Goal: Navigation & Orientation: Find specific page/section

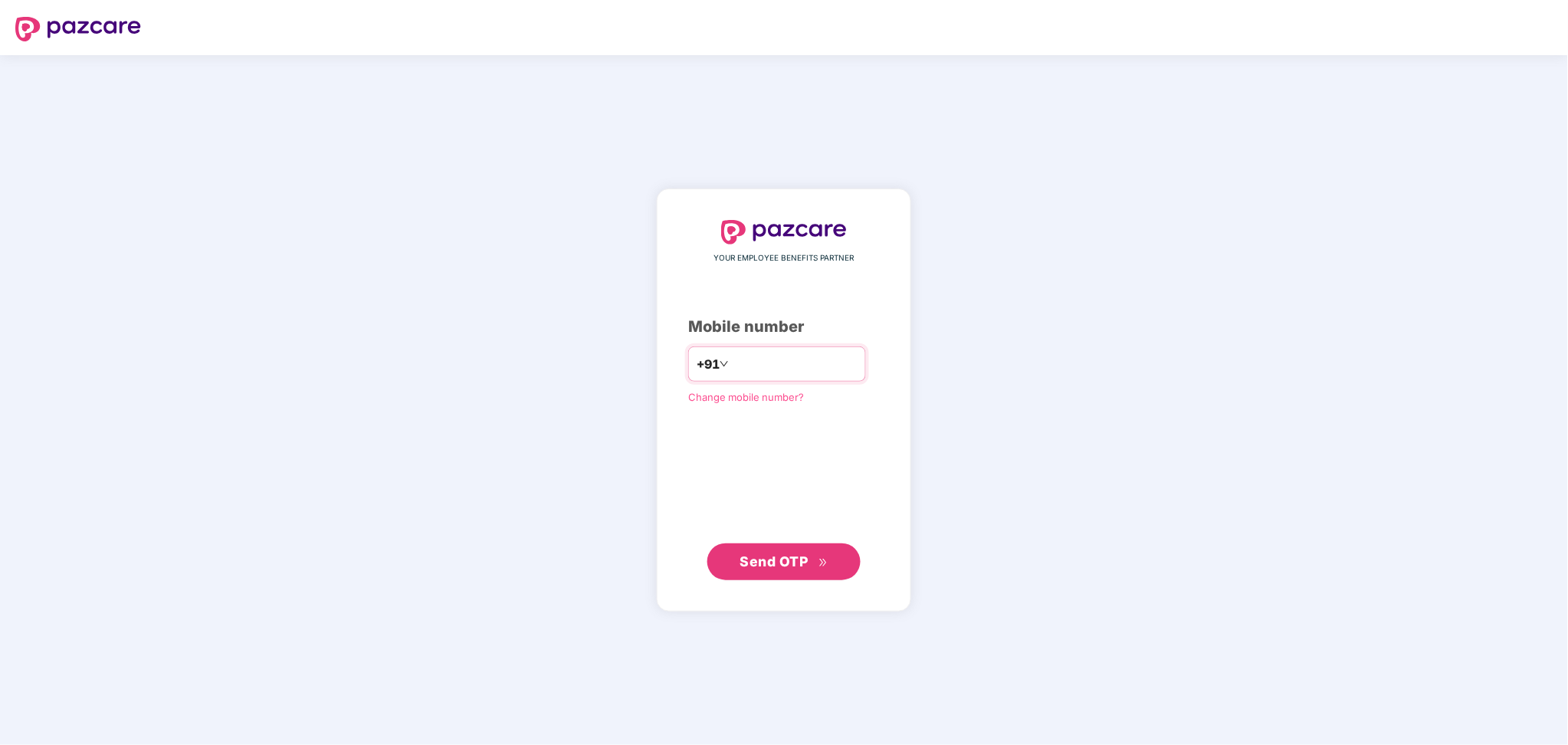
click at [732, 359] on input "*********" at bounding box center [794, 363] width 126 height 25
type input "**********"
click at [797, 568] on span "Send OTP" at bounding box center [784, 561] width 88 height 22
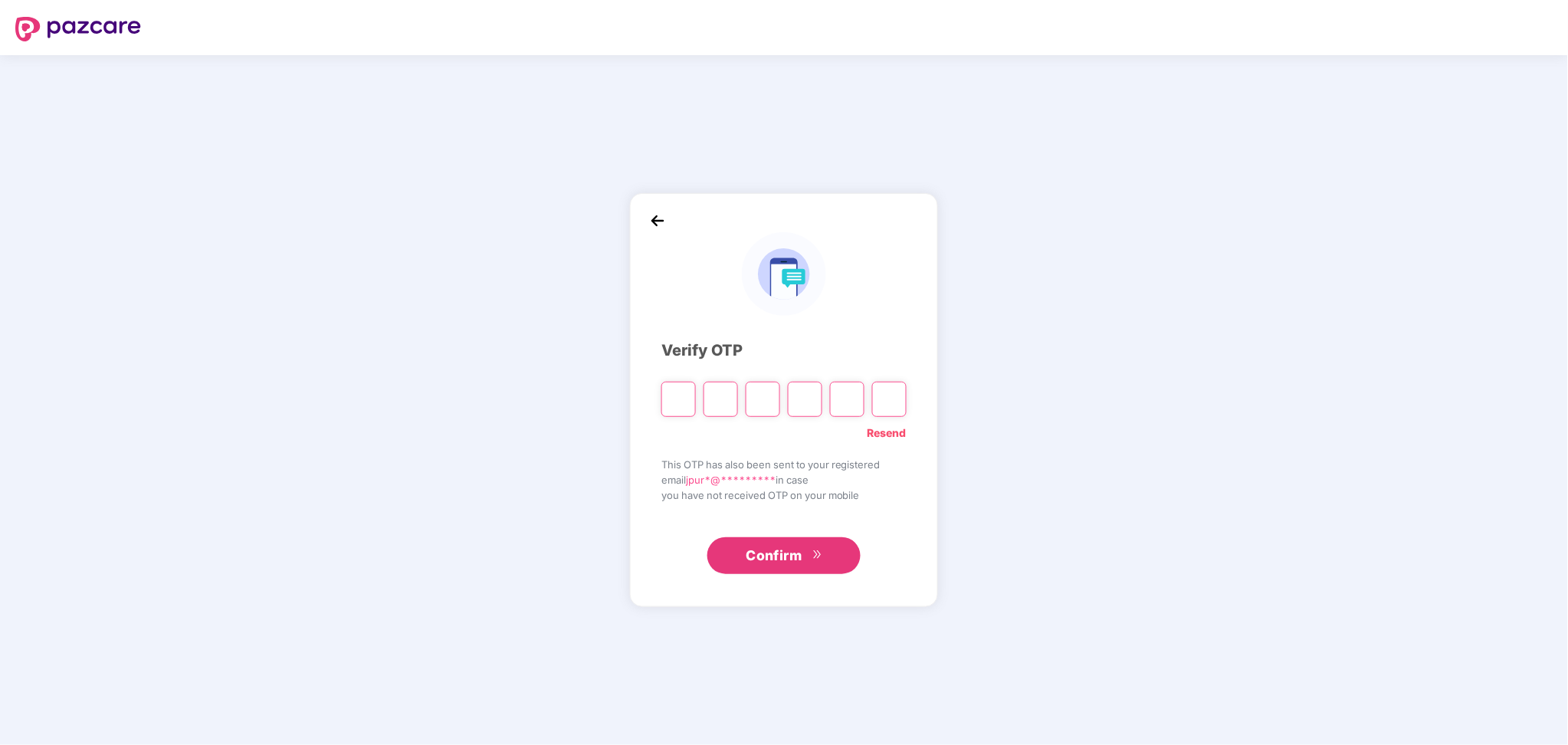
type input "*"
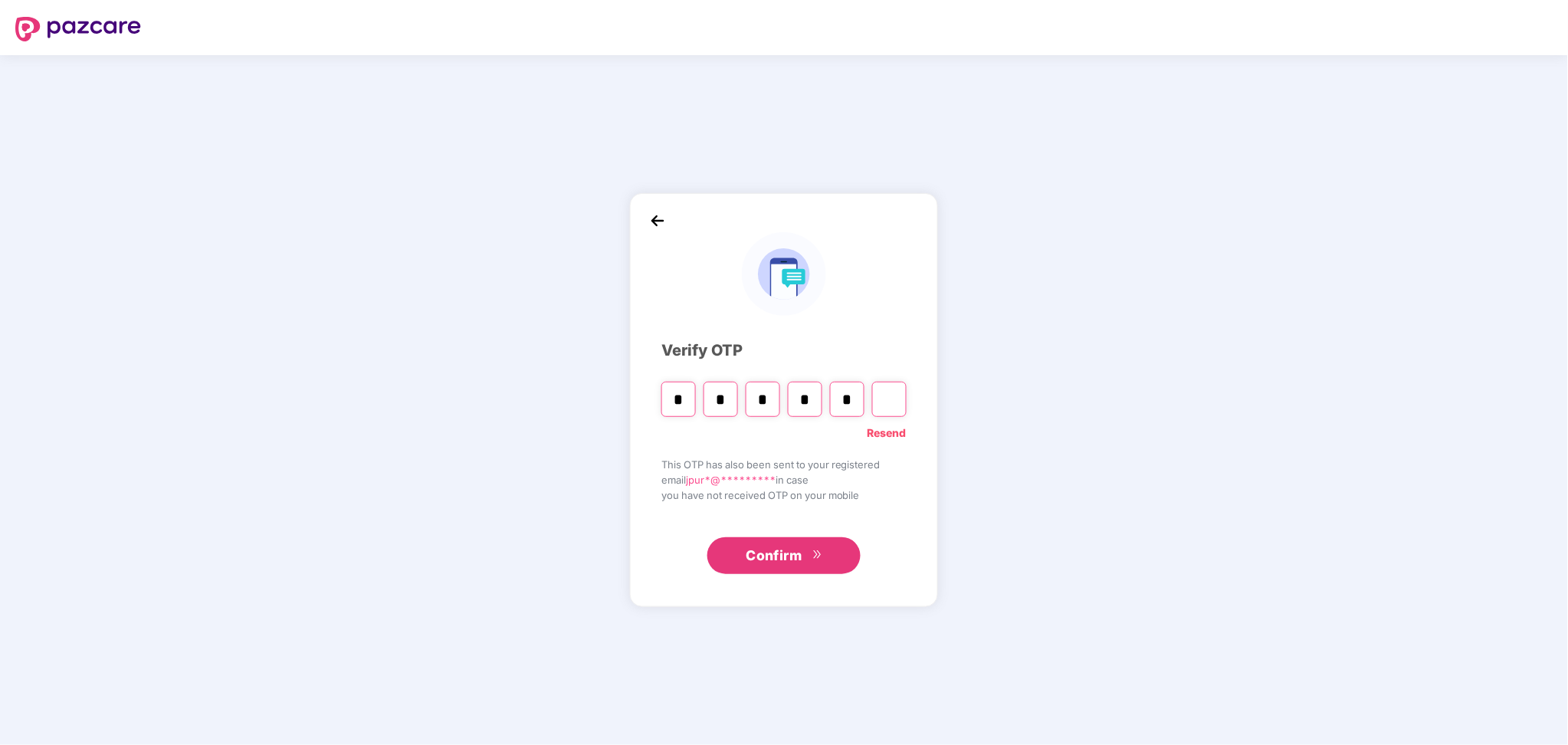
type input "*"
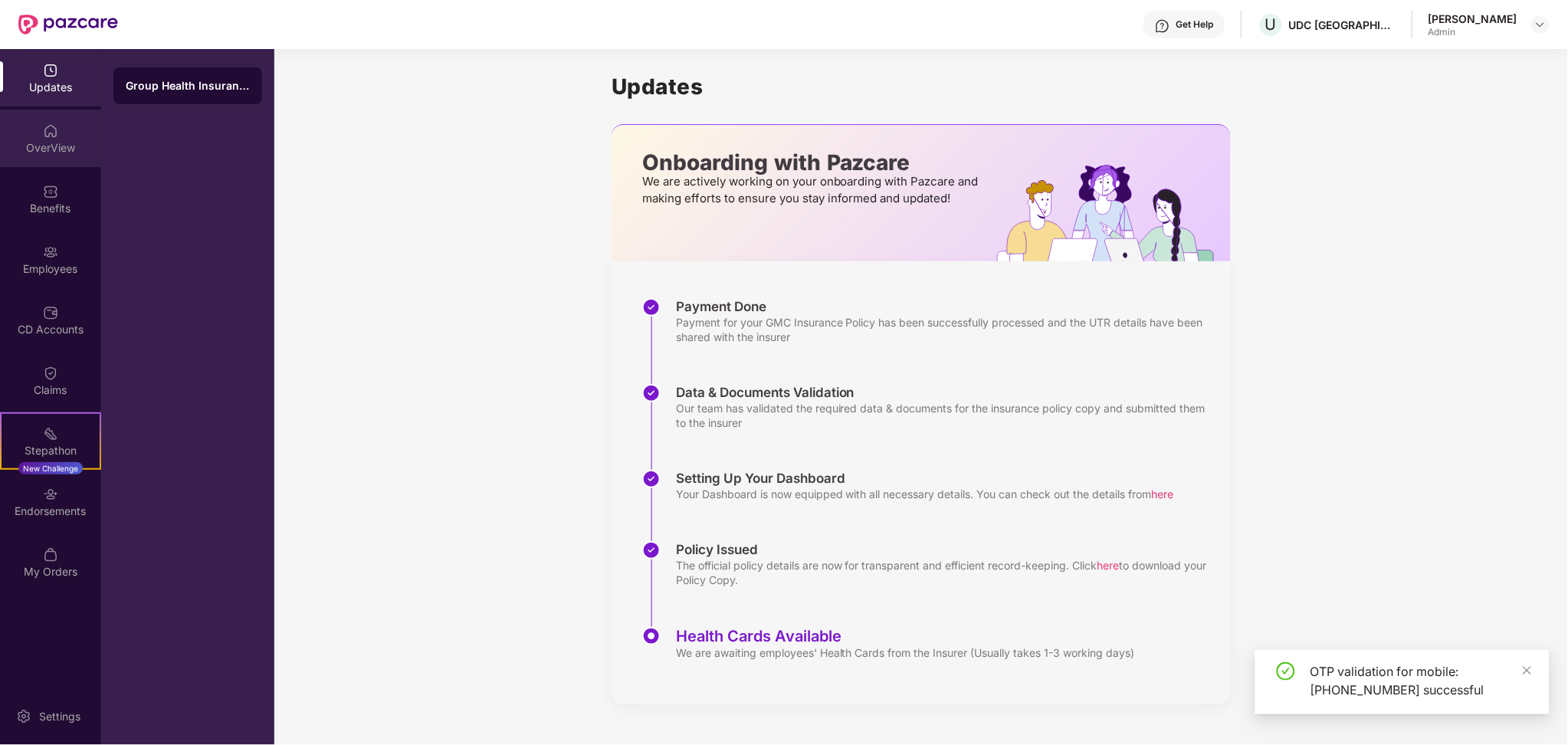
click at [46, 140] on div "OverView" at bounding box center [50, 148] width 101 height 15
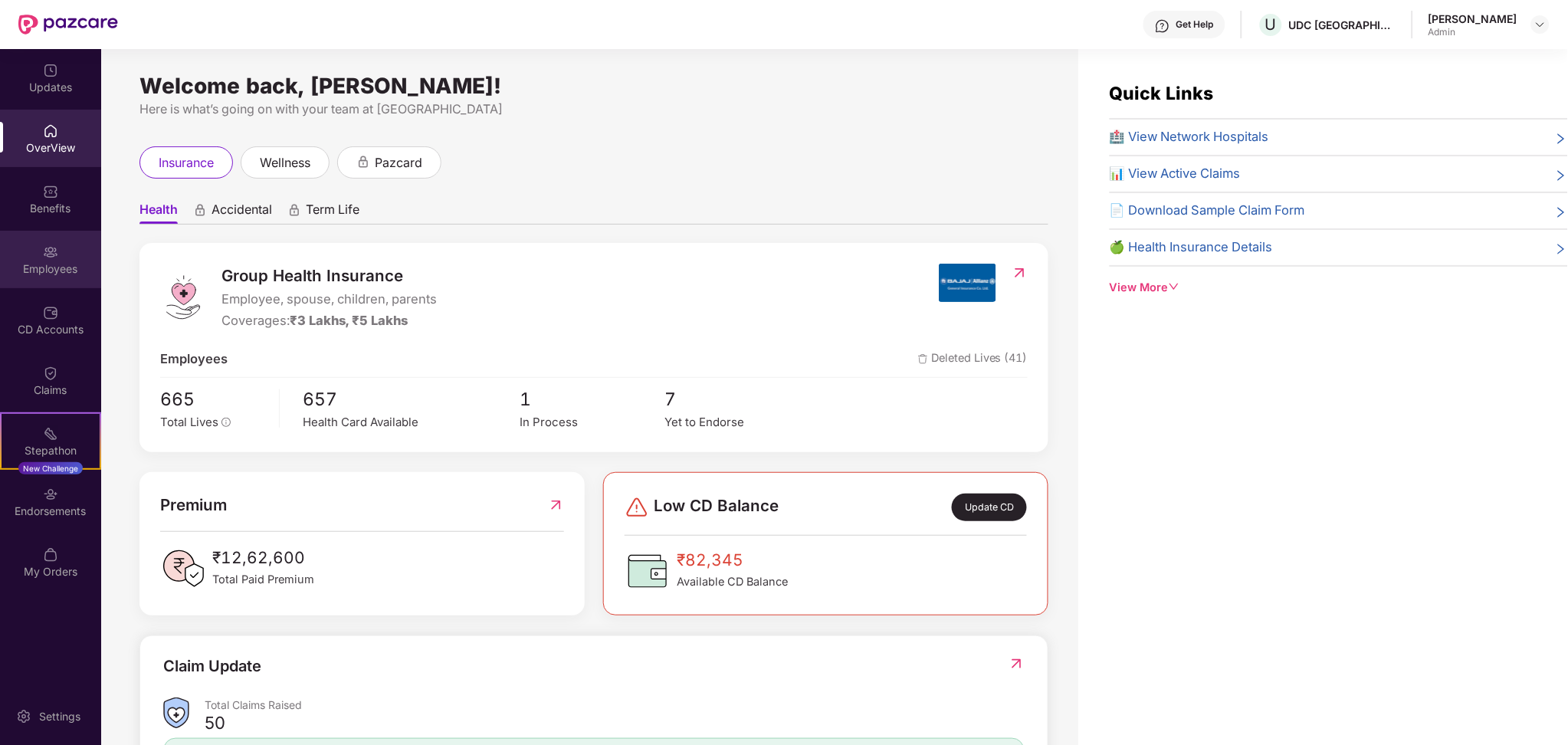
click at [39, 258] on div "Employees" at bounding box center [50, 259] width 101 height 57
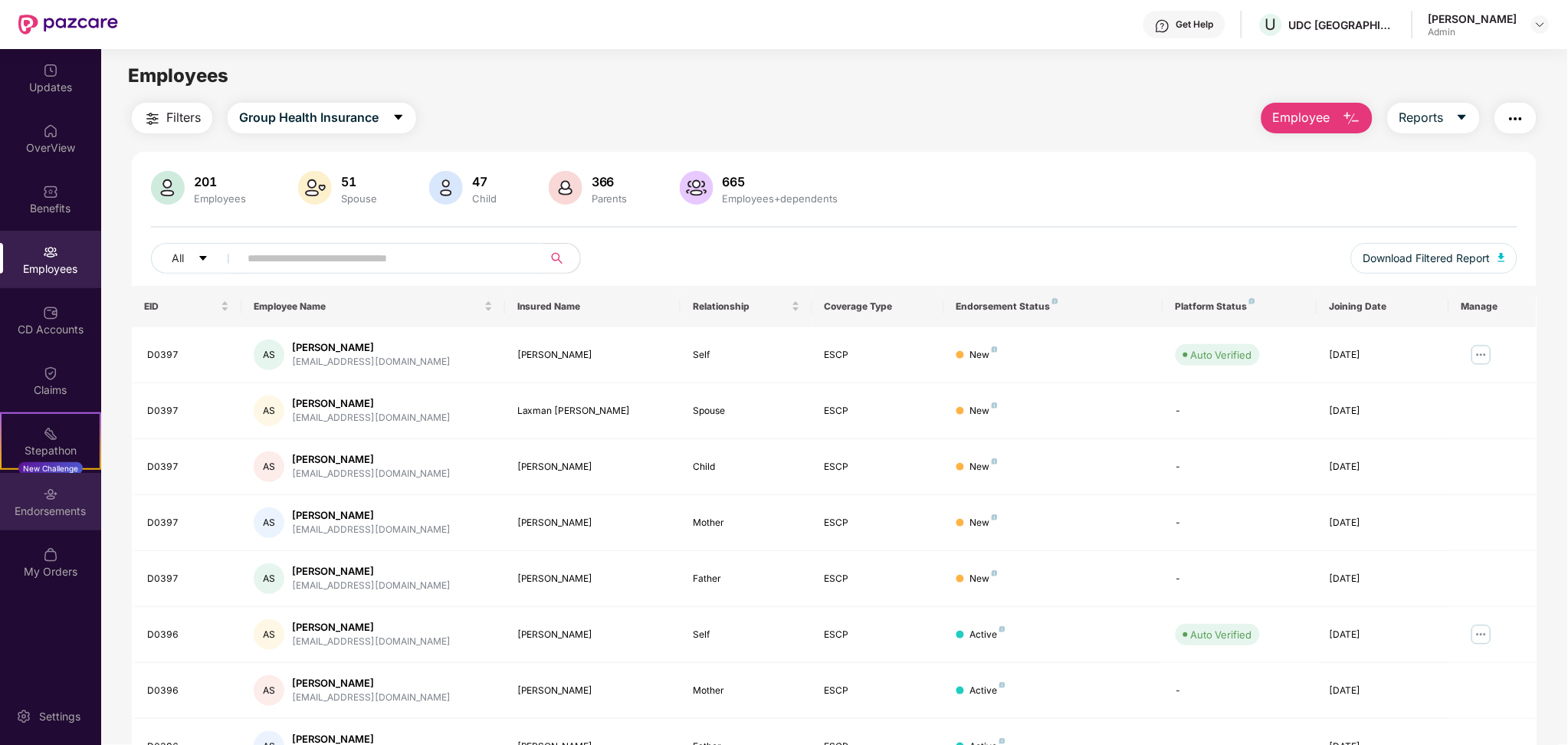
click at [47, 495] on img at bounding box center [50, 494] width 15 height 15
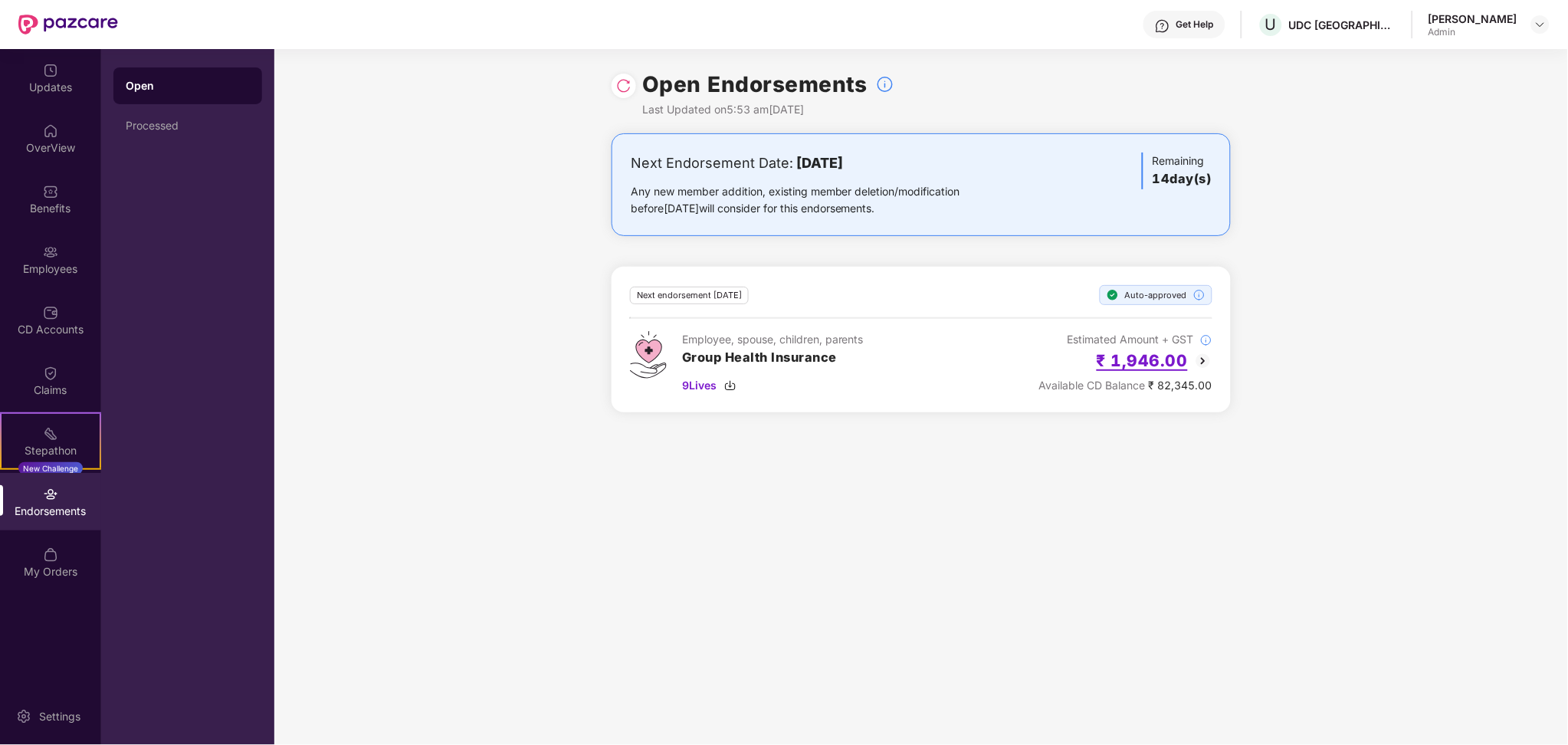
click at [1148, 368] on h2 "₹ 1,946.00" at bounding box center [1143, 361] width 91 height 26
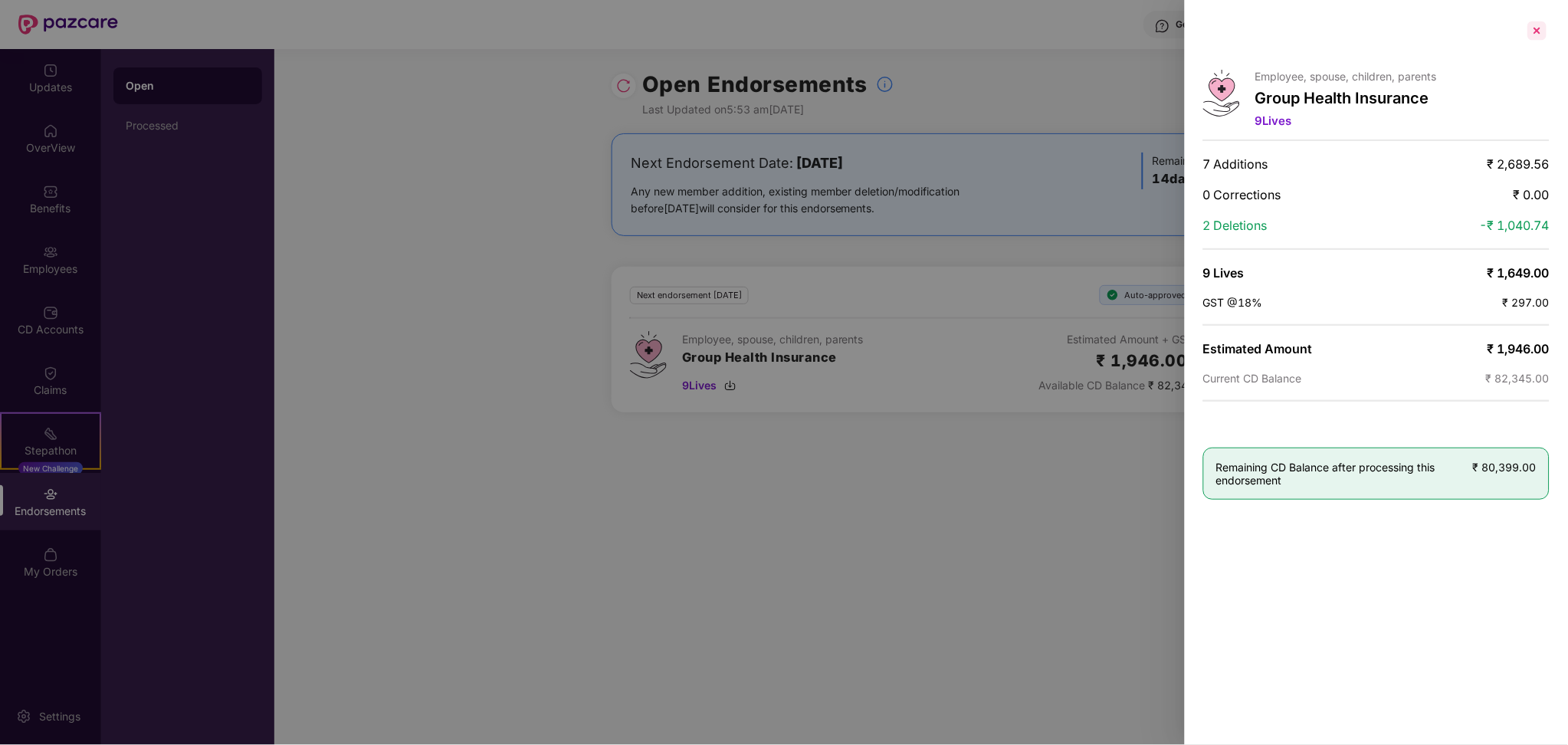
click at [1537, 24] on div at bounding box center [1537, 30] width 25 height 25
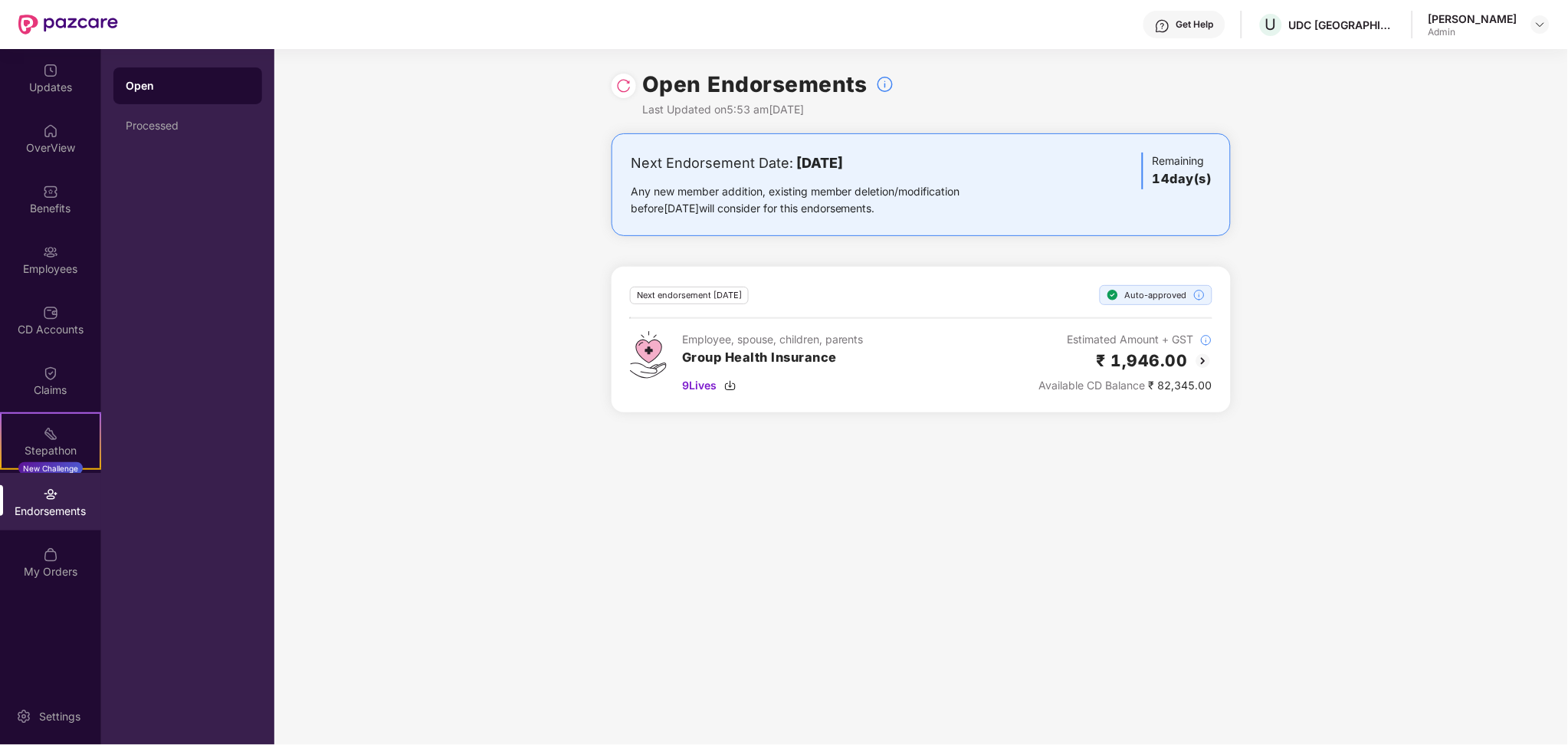
click at [960, 451] on div "Open Endorsements Last Updated on 5:53 am, 08 Oct 2025 Next Endorsement Date: 2…" at bounding box center [921, 397] width 1294 height 696
click at [54, 377] on img at bounding box center [50, 372] width 15 height 15
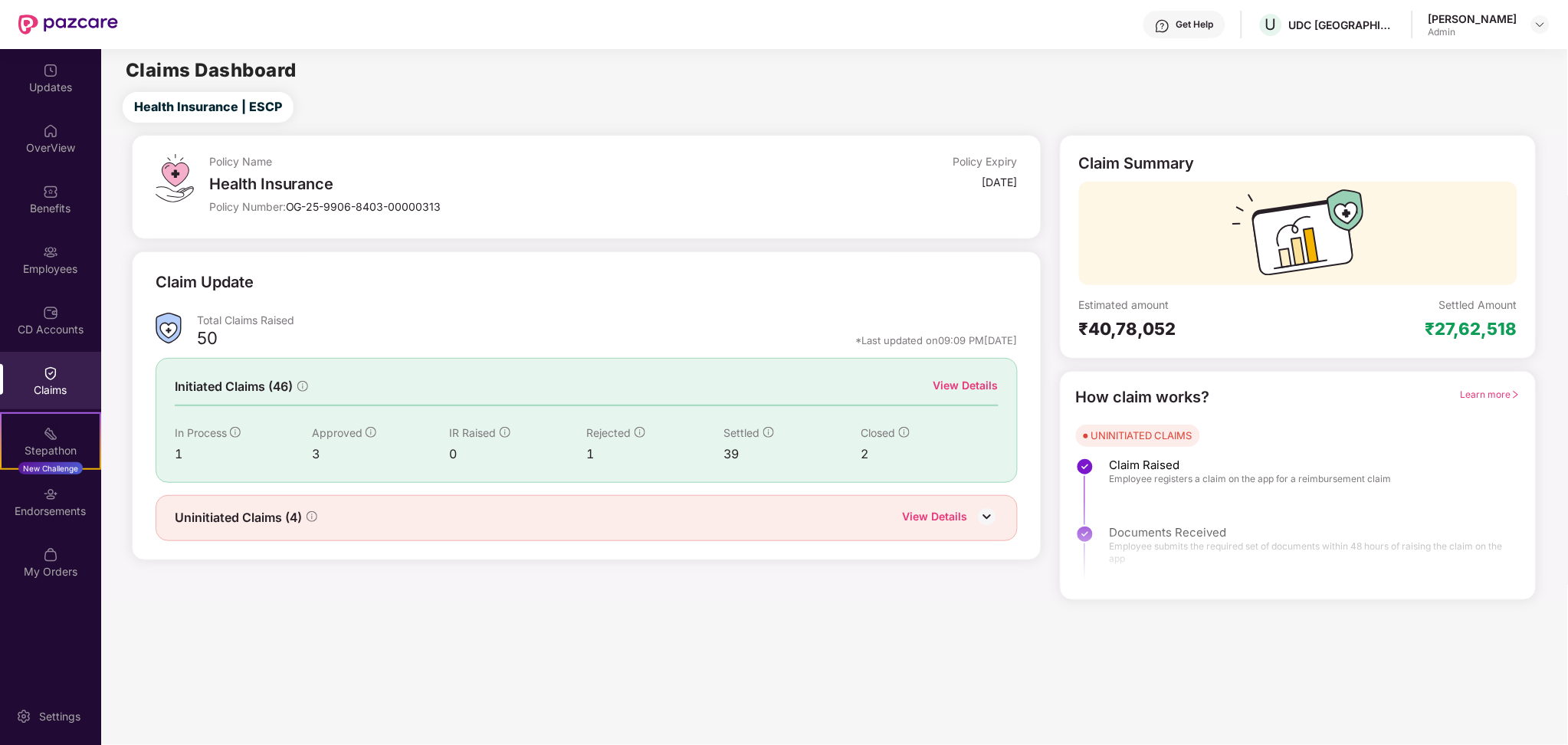
click at [51, 149] on div "OverView" at bounding box center [50, 148] width 101 height 15
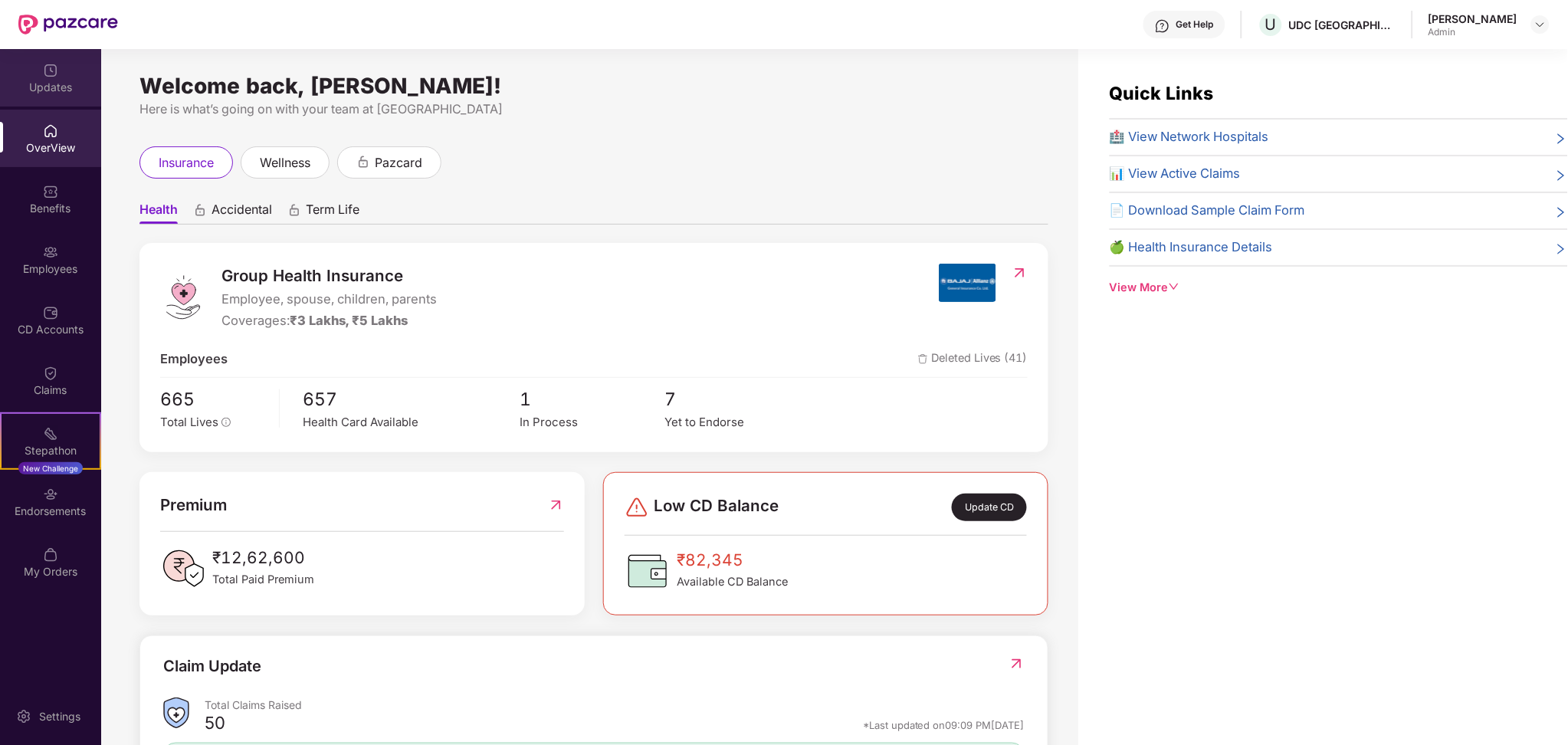
click at [65, 77] on div "Updates" at bounding box center [50, 77] width 101 height 57
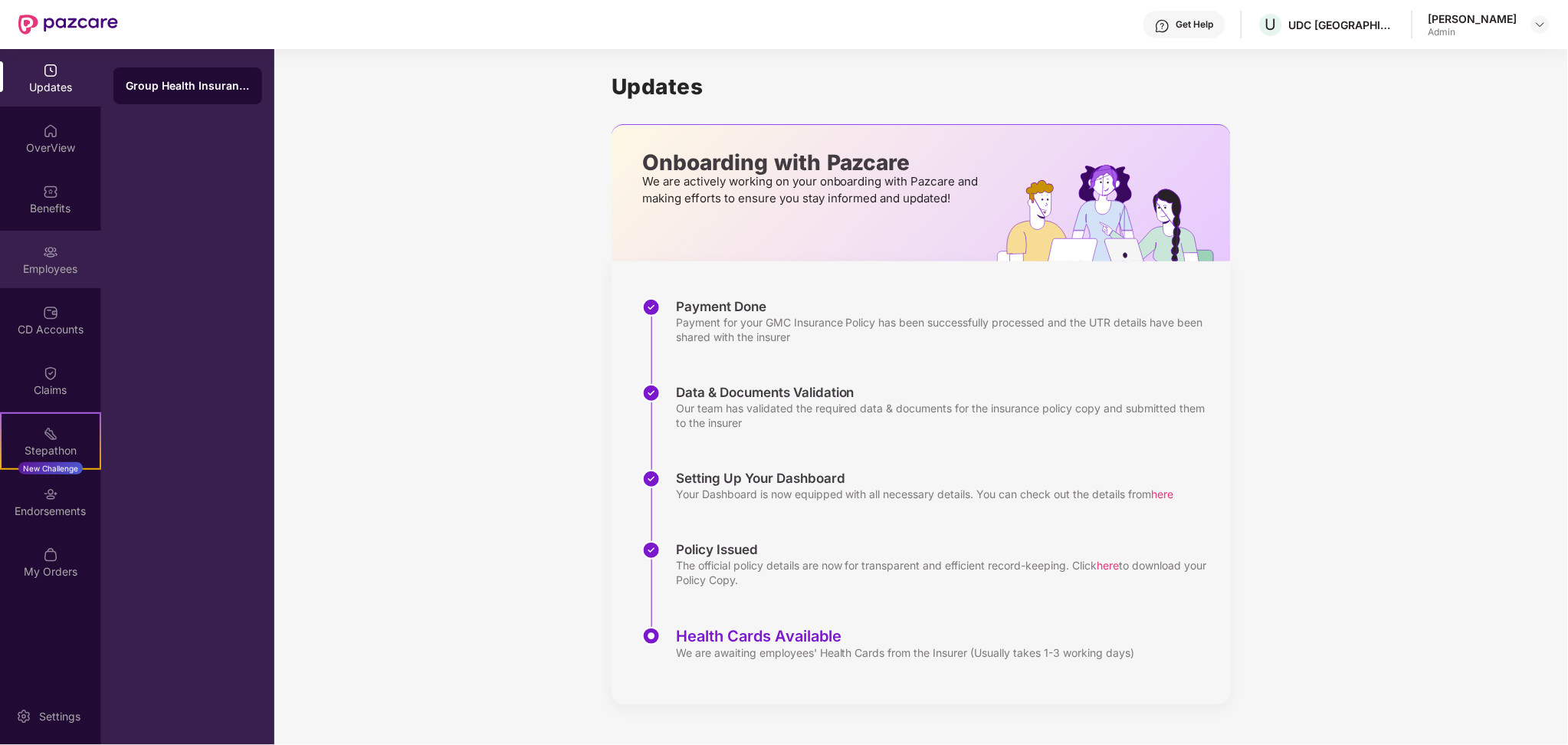
click at [65, 250] on div "Employees" at bounding box center [50, 259] width 101 height 57
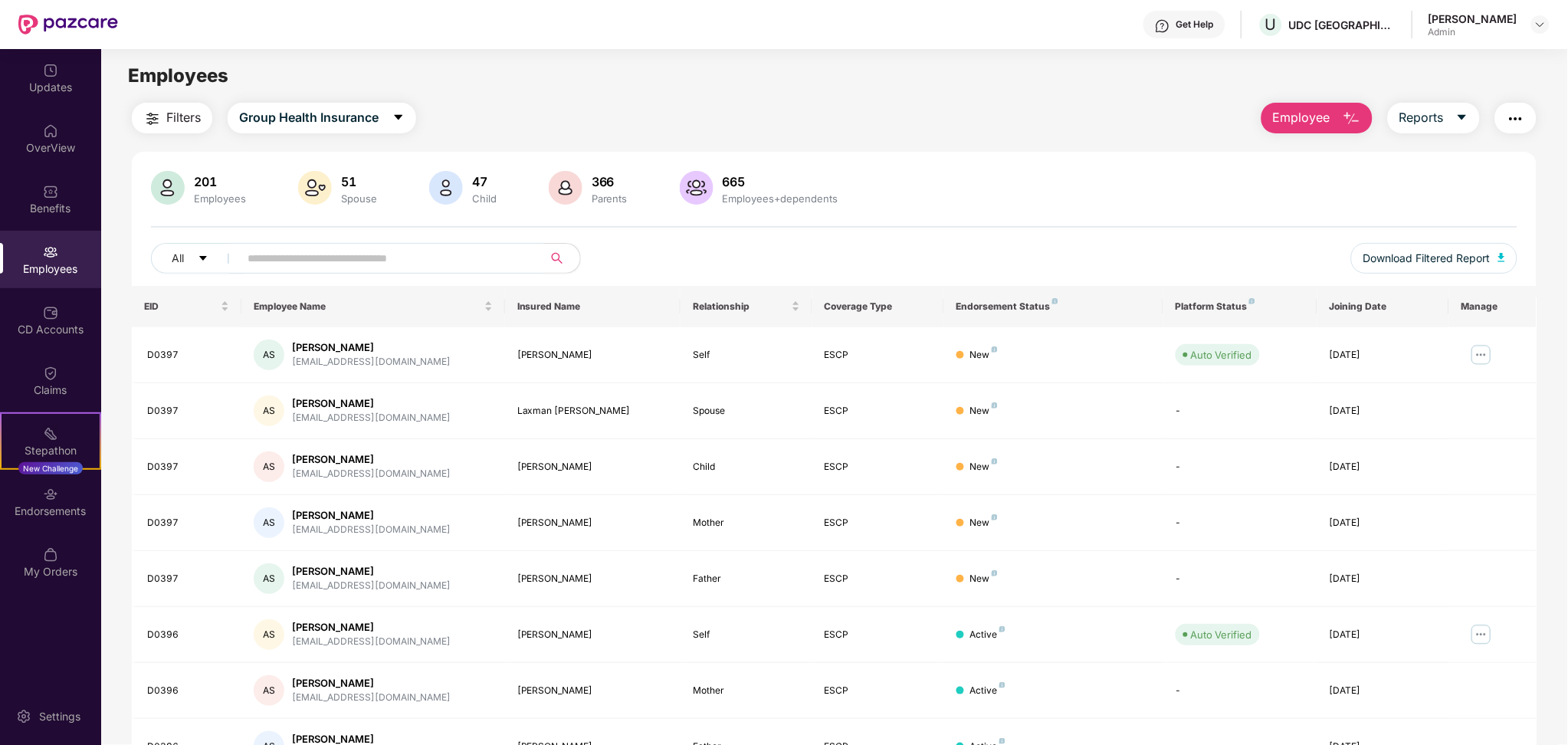
click at [372, 249] on input "text" at bounding box center [385, 258] width 275 height 23
click at [56, 329] on div "CD Accounts" at bounding box center [50, 329] width 101 height 15
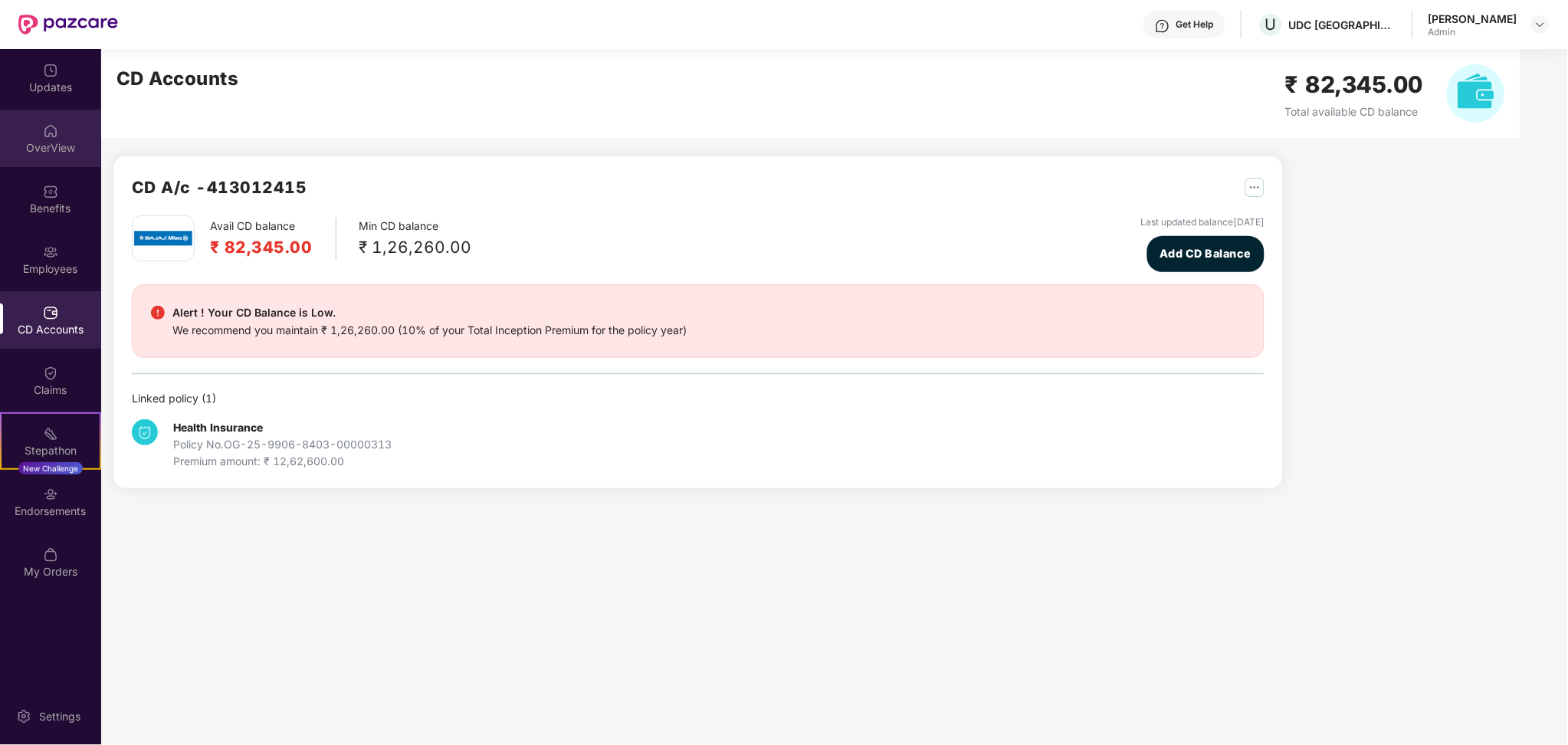
click at [65, 157] on div "OverView" at bounding box center [50, 138] width 101 height 57
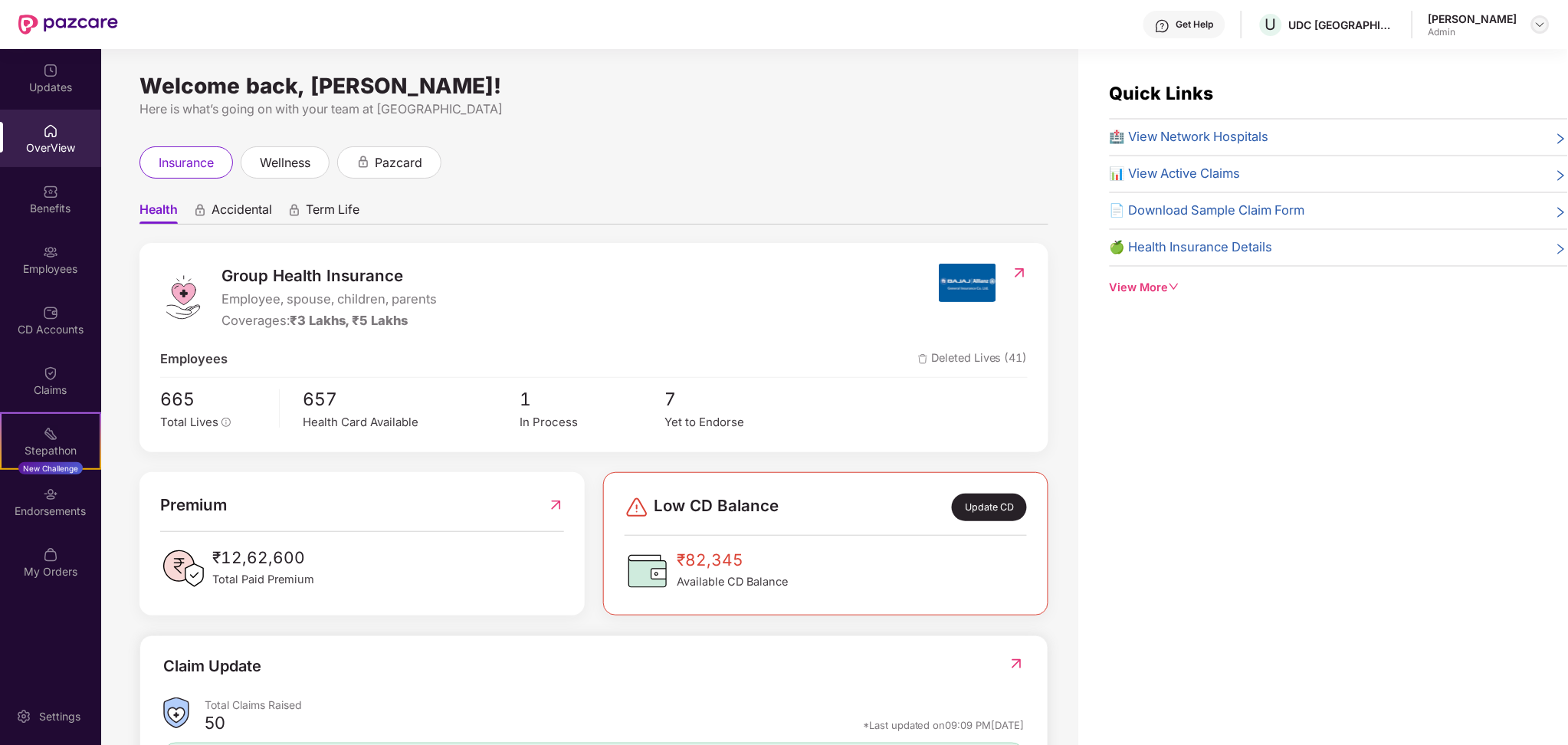
click at [1545, 19] on img at bounding box center [1540, 24] width 12 height 12
click at [1484, 55] on div "Switch to User view" at bounding box center [1469, 61] width 200 height 30
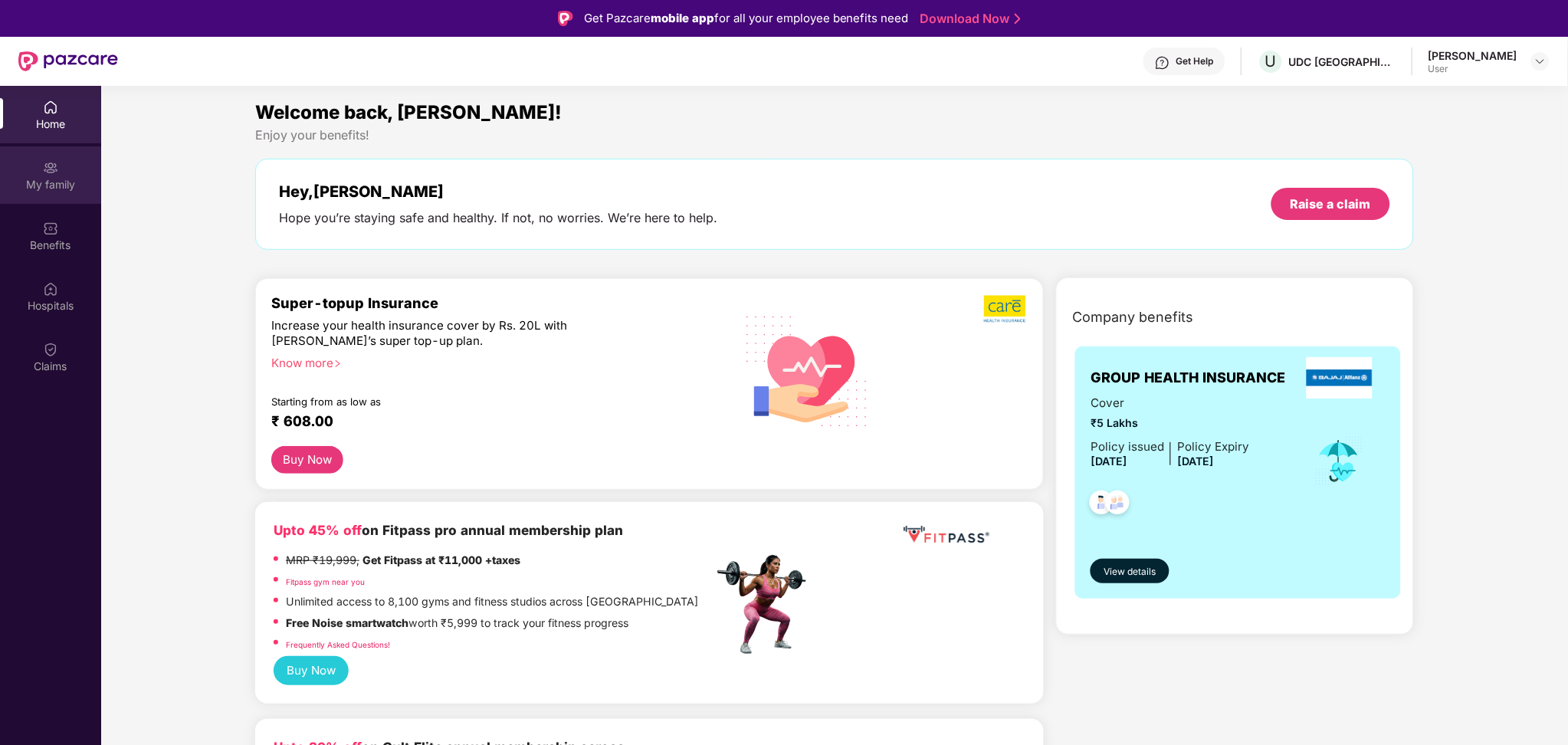
click at [86, 183] on div "My family" at bounding box center [50, 184] width 101 height 15
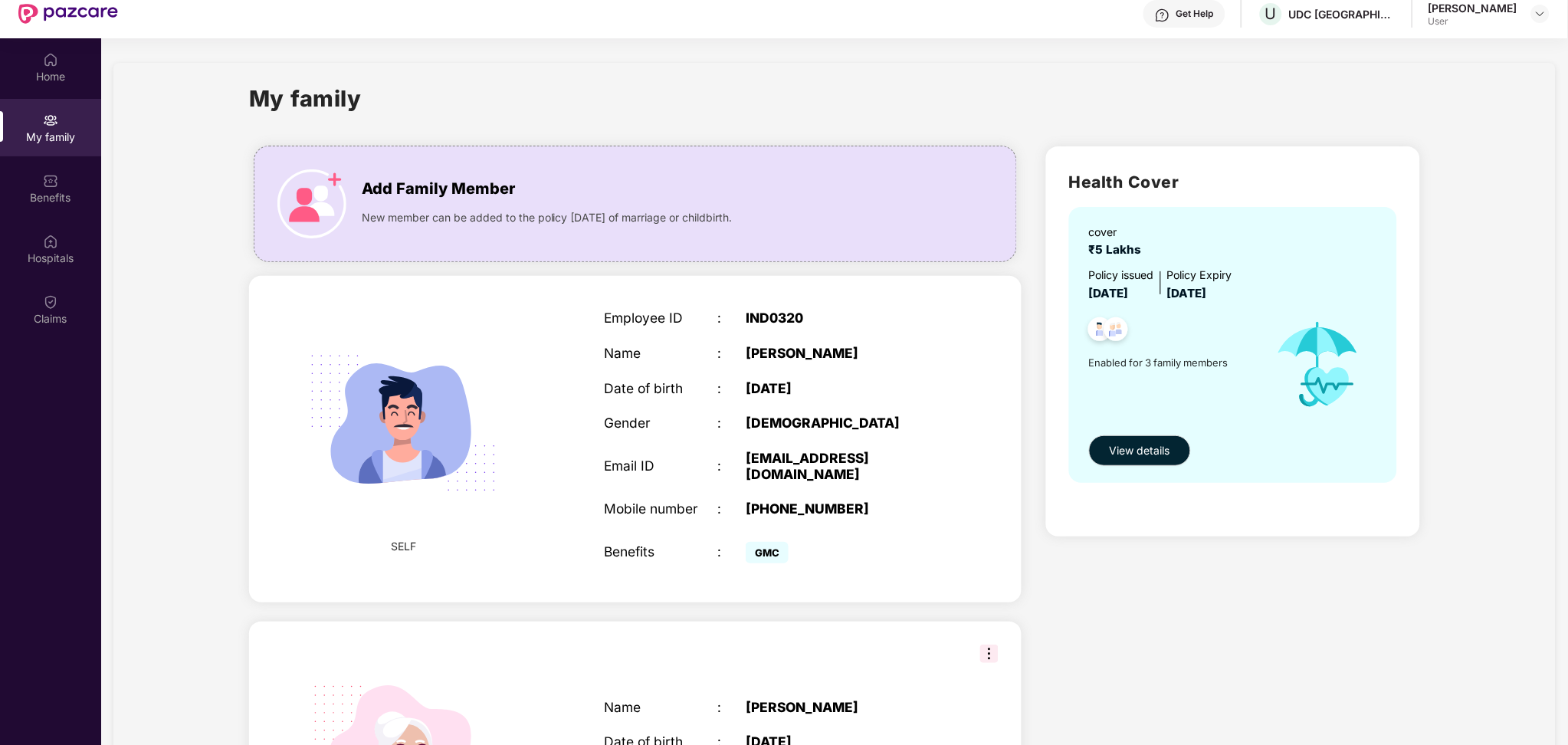
scroll to position [86, 0]
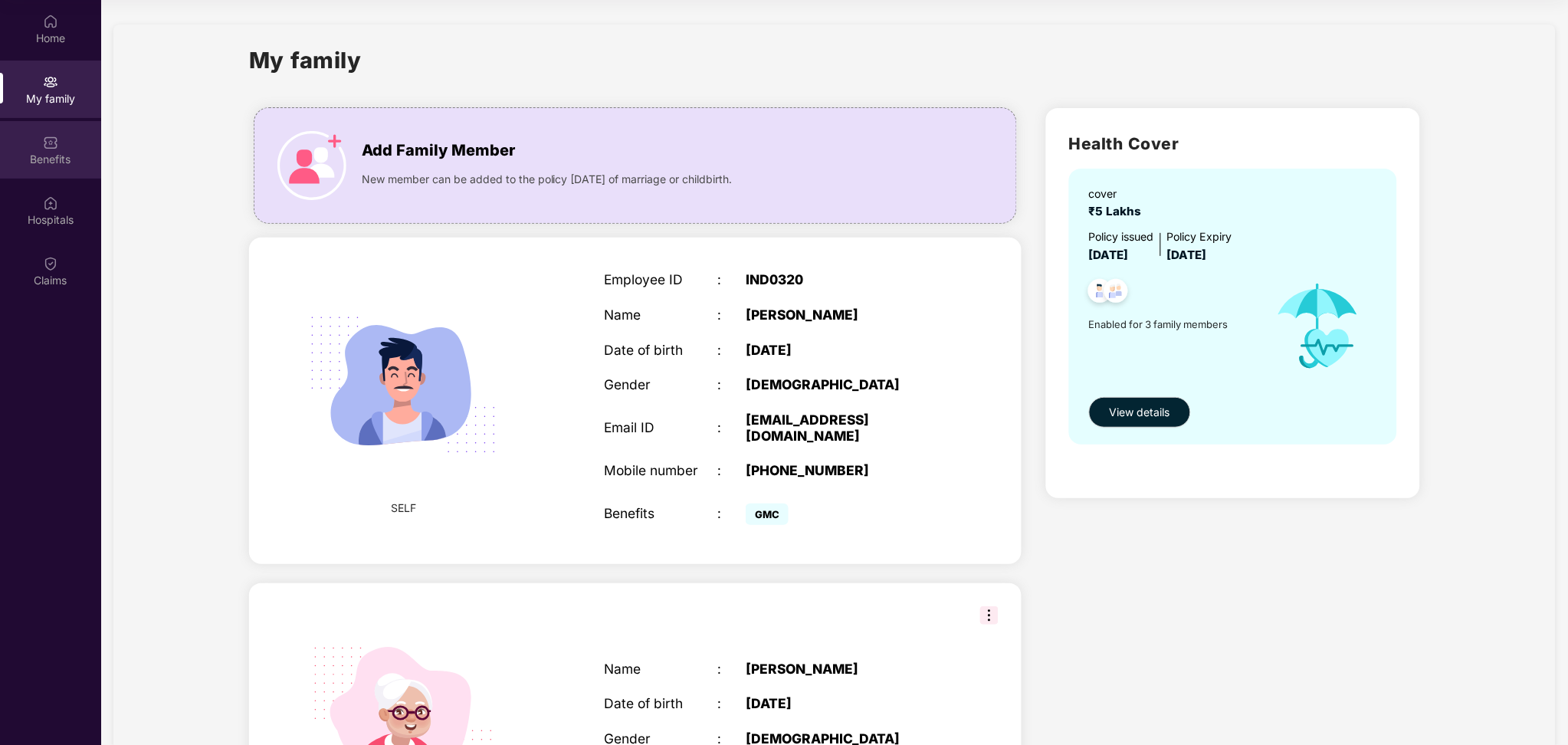
click at [47, 138] on img at bounding box center [50, 142] width 15 height 15
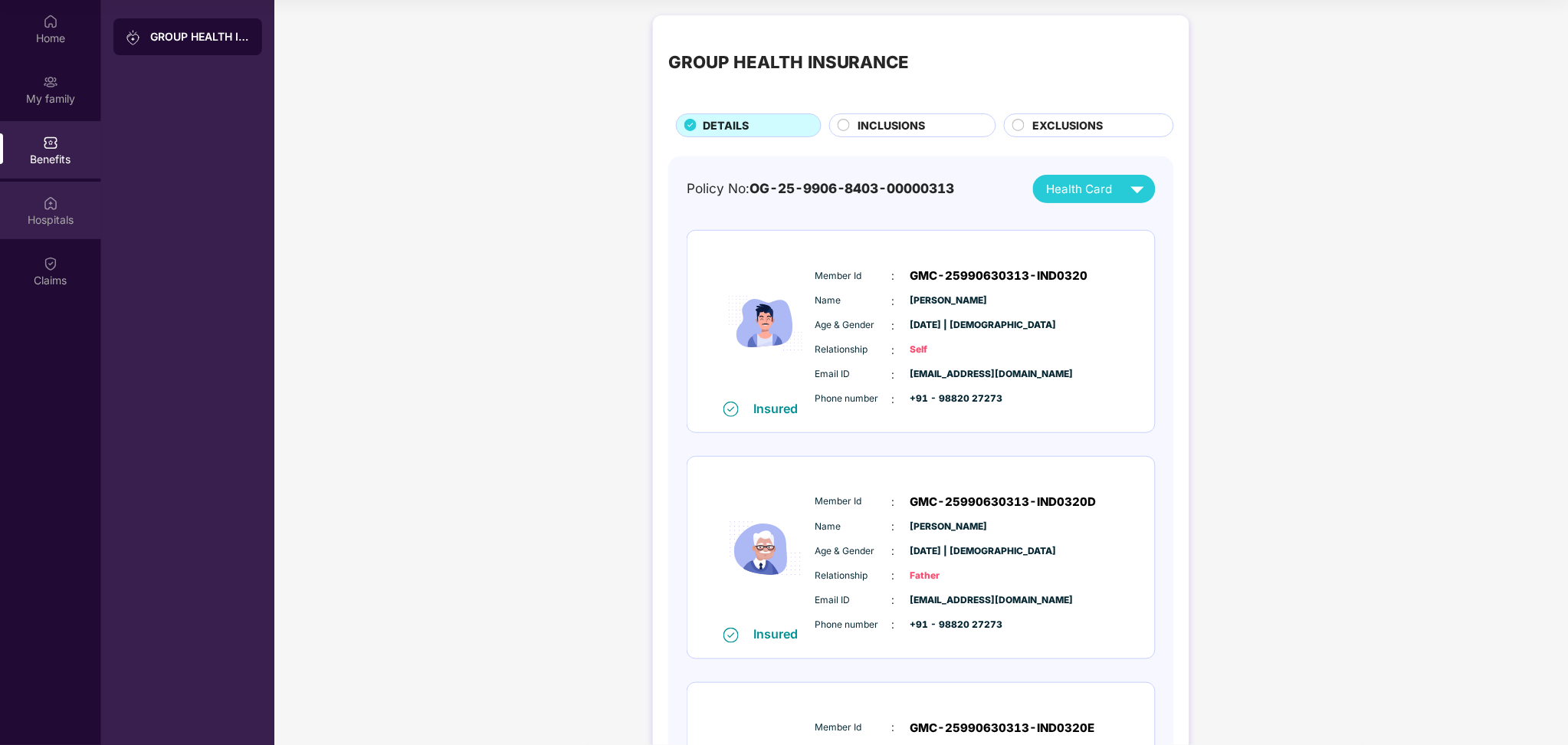
click at [56, 219] on div "Hospitals" at bounding box center [50, 219] width 101 height 15
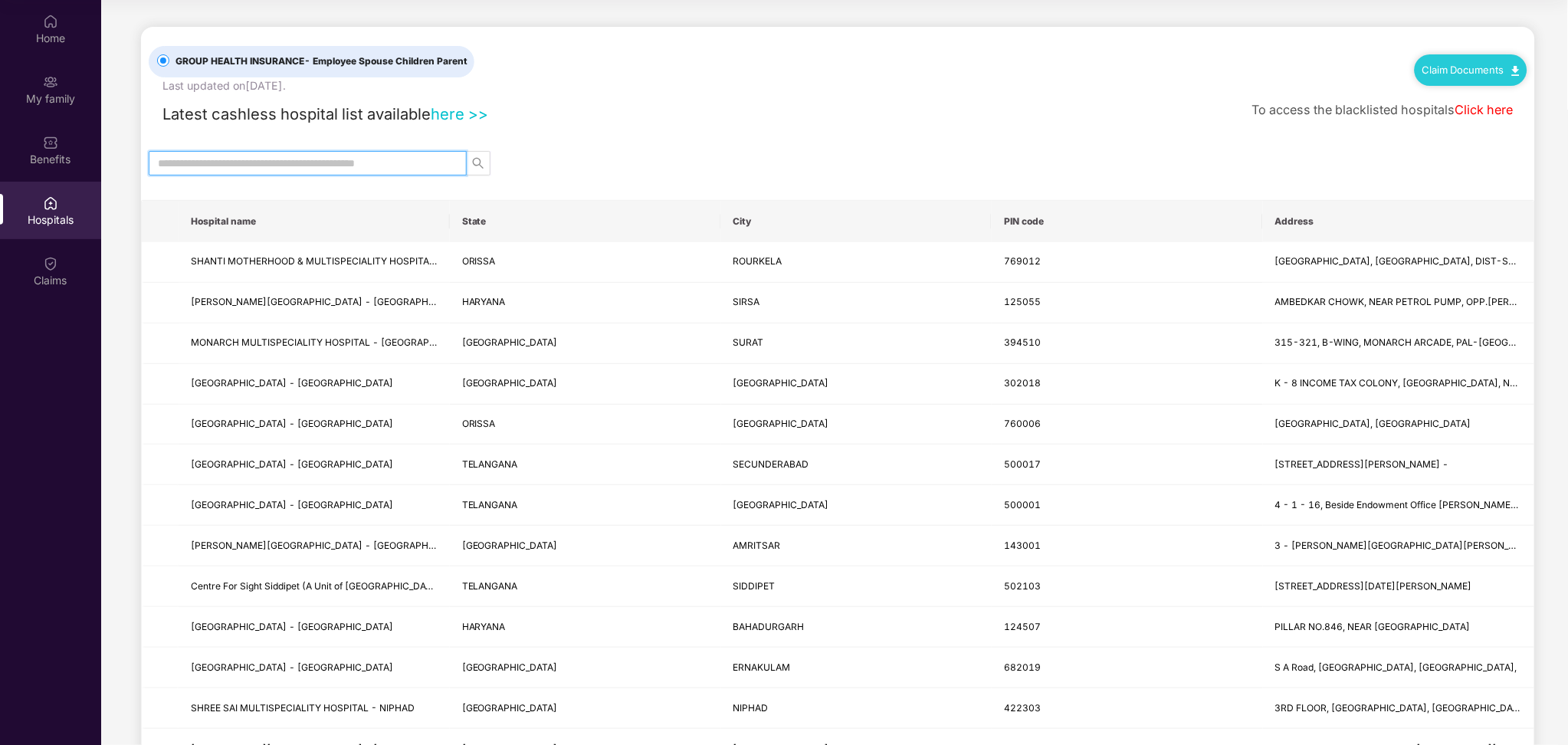
click at [310, 167] on input "text" at bounding box center [301, 163] width 287 height 17
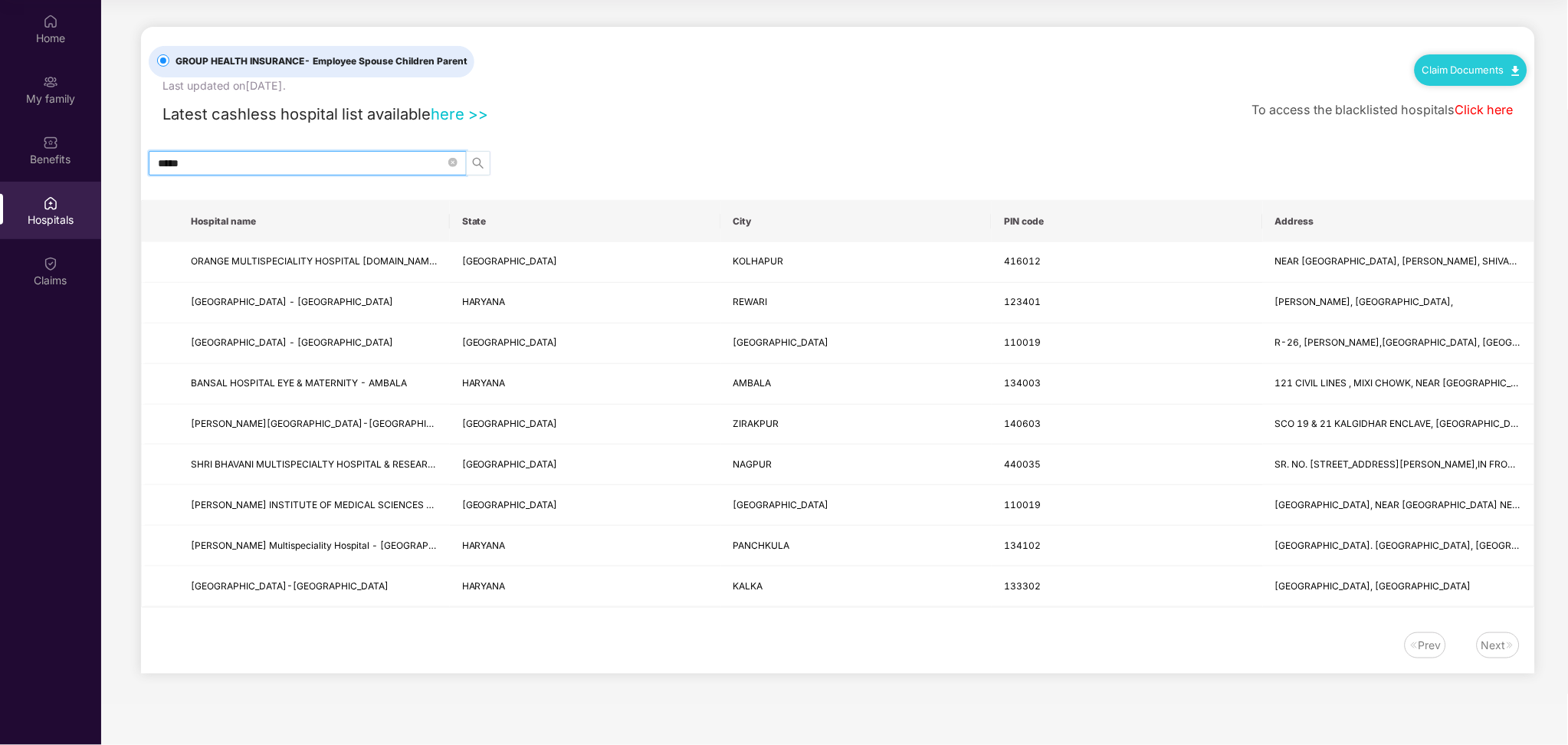
click at [480, 164] on icon "search" at bounding box center [477, 162] width 12 height 12
drag, startPoint x: 281, startPoint y: 154, endPoint x: 22, endPoint y: 154, distance: 259.0
click at [22, 154] on div "Home My family Benefits Hospitals Claims GROUP HEALTH INSURANCE - Employee Spou…" at bounding box center [784, 372] width 1568 height 745
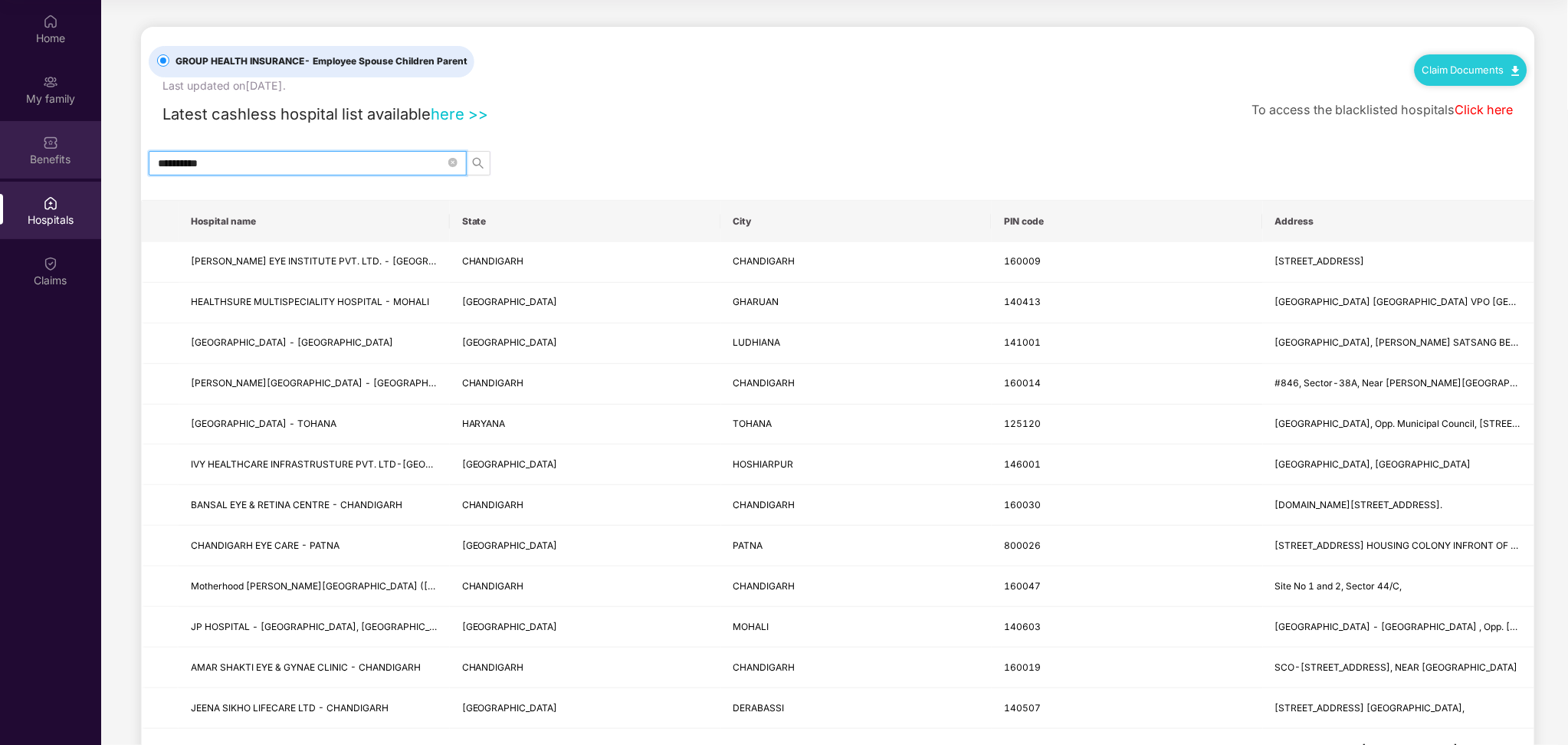
drag, startPoint x: 277, startPoint y: 166, endPoint x: 0, endPoint y: 151, distance: 277.4
click at [0, 151] on div "**********" at bounding box center [784, 372] width 1568 height 745
type input "******"
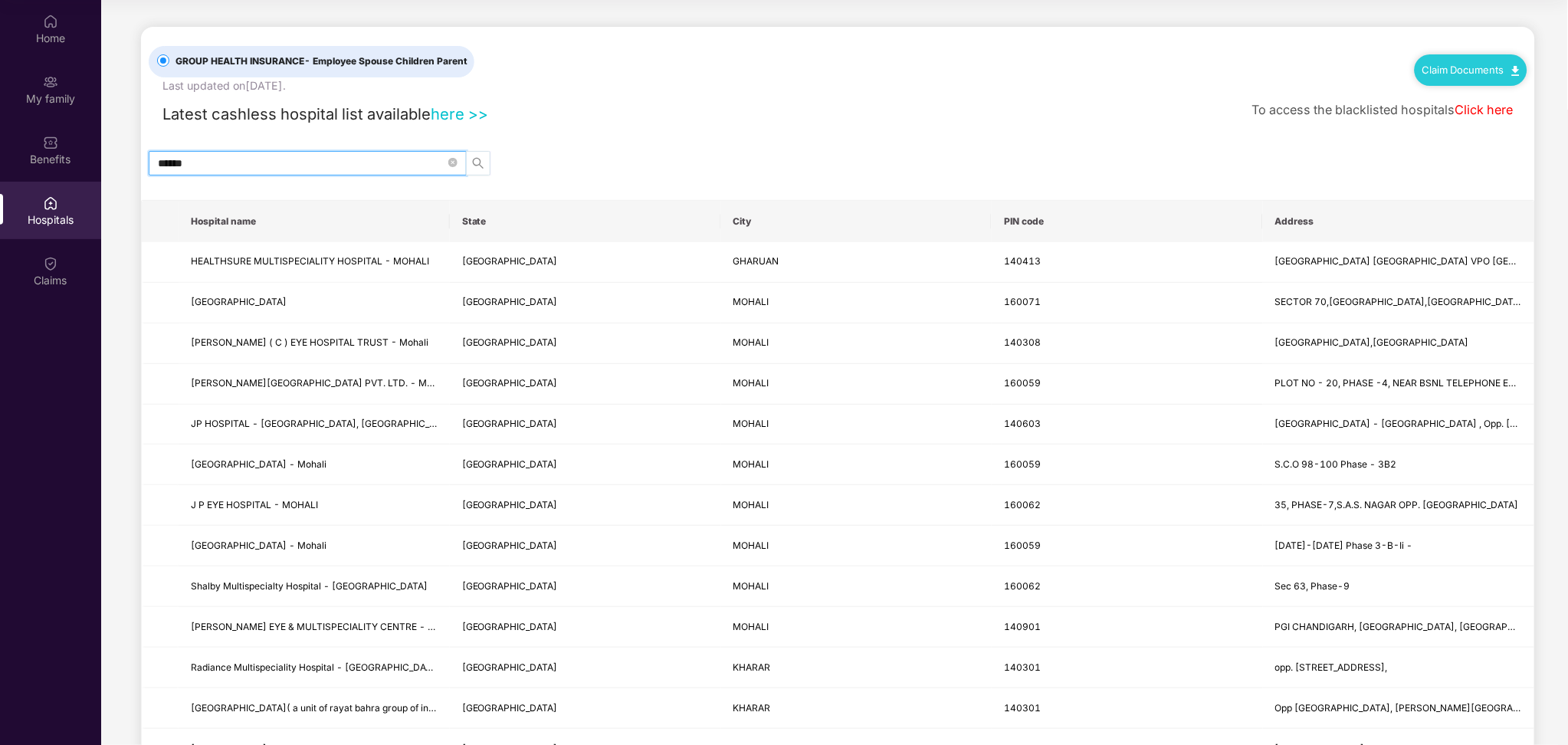
click at [481, 158] on icon "search" at bounding box center [477, 162] width 12 height 12
drag, startPoint x: 1564, startPoint y: 428, endPoint x: 1194, endPoint y: 648, distance: 430.5
click at [1194, 648] on td "140901" at bounding box center [1127, 627] width 272 height 41
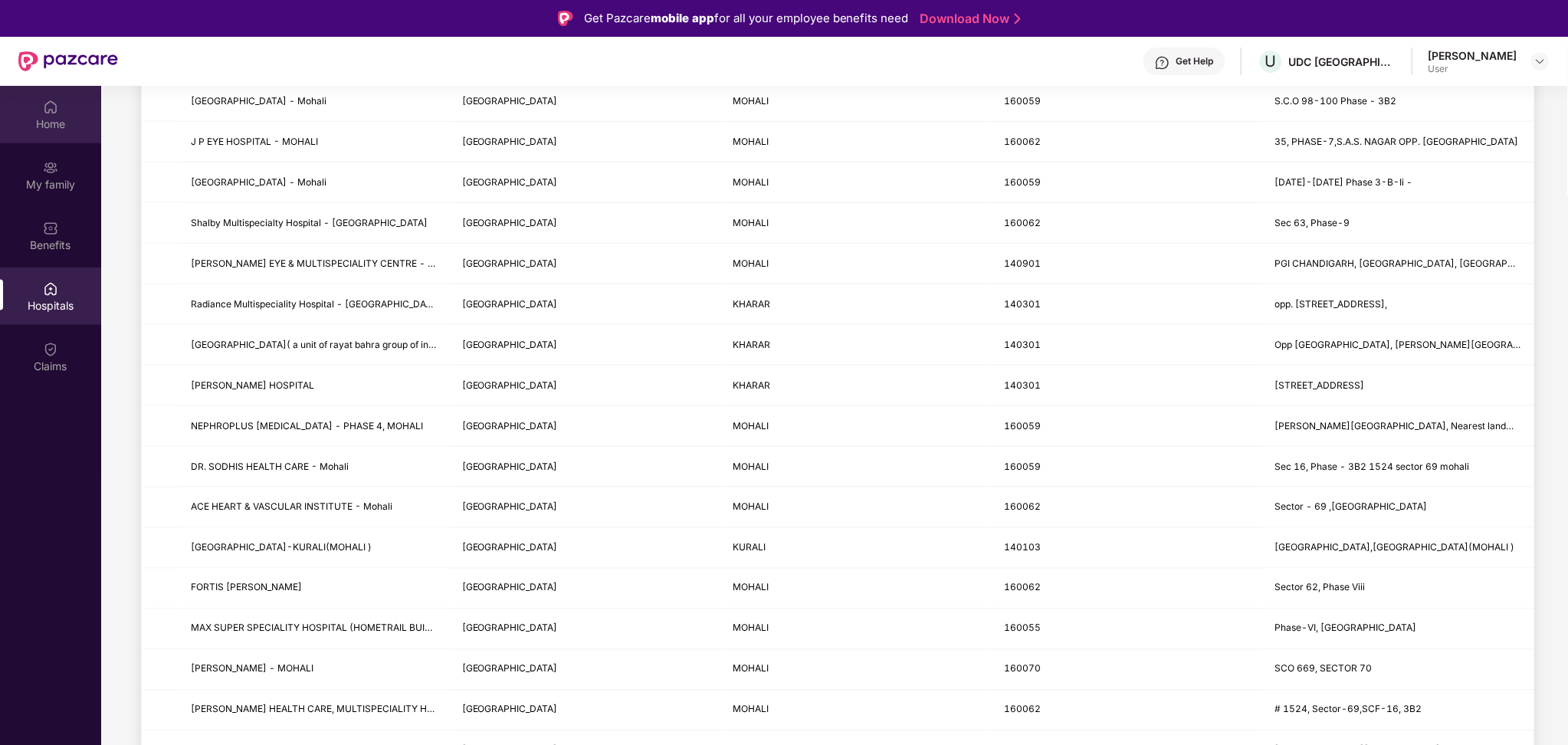
click at [30, 128] on div "Home" at bounding box center [50, 124] width 101 height 15
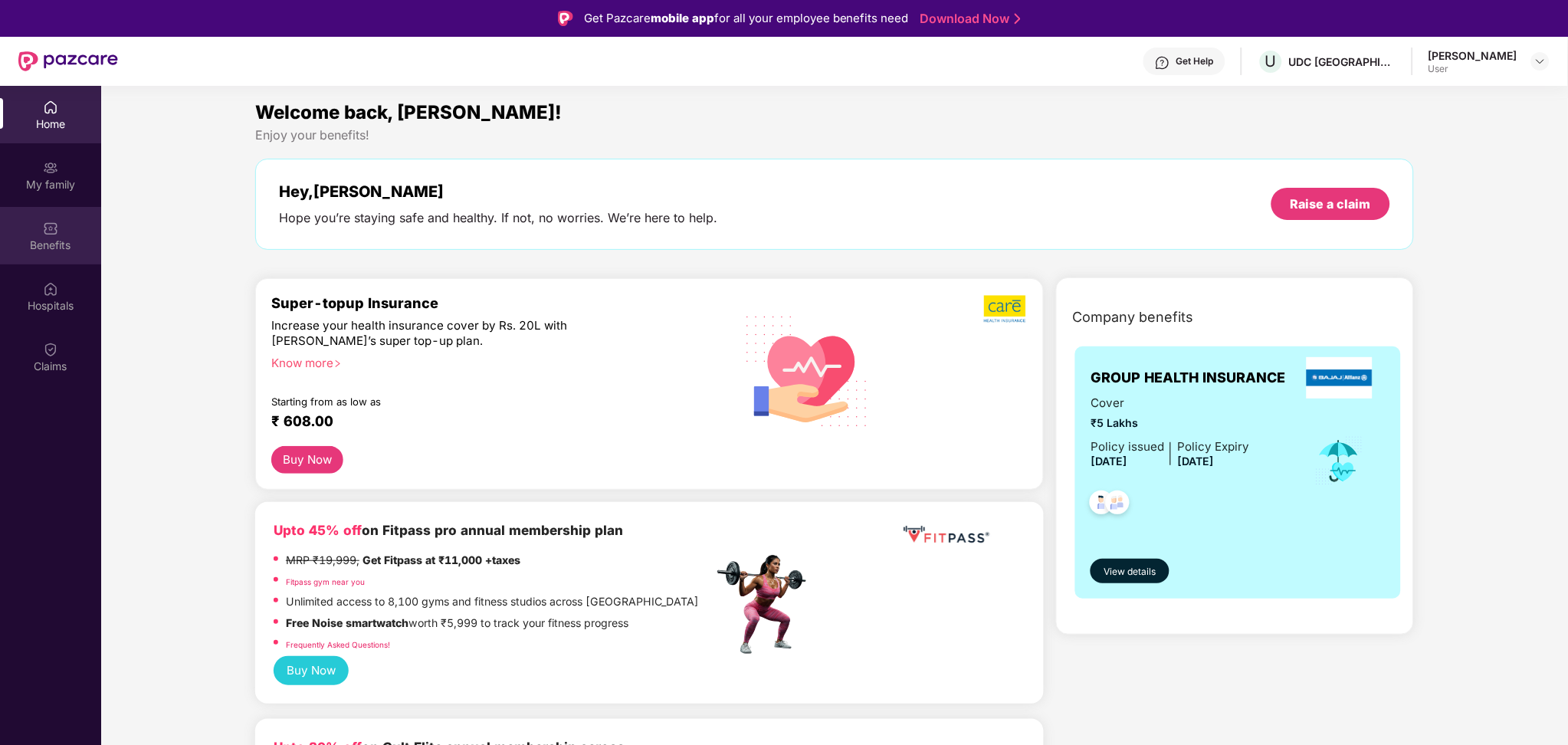
click at [56, 226] on img at bounding box center [50, 228] width 15 height 15
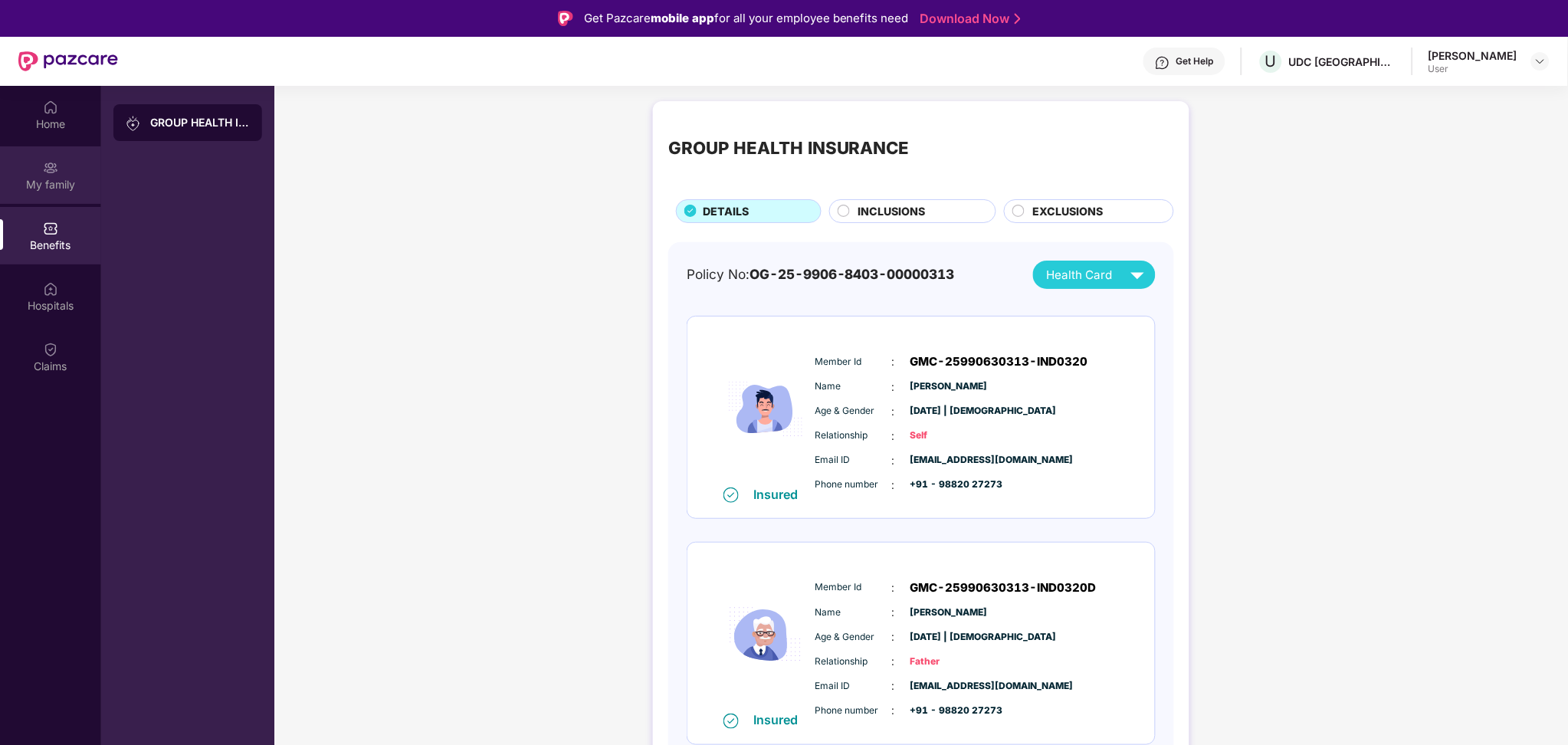
click at [46, 149] on div "My family" at bounding box center [50, 175] width 101 height 57
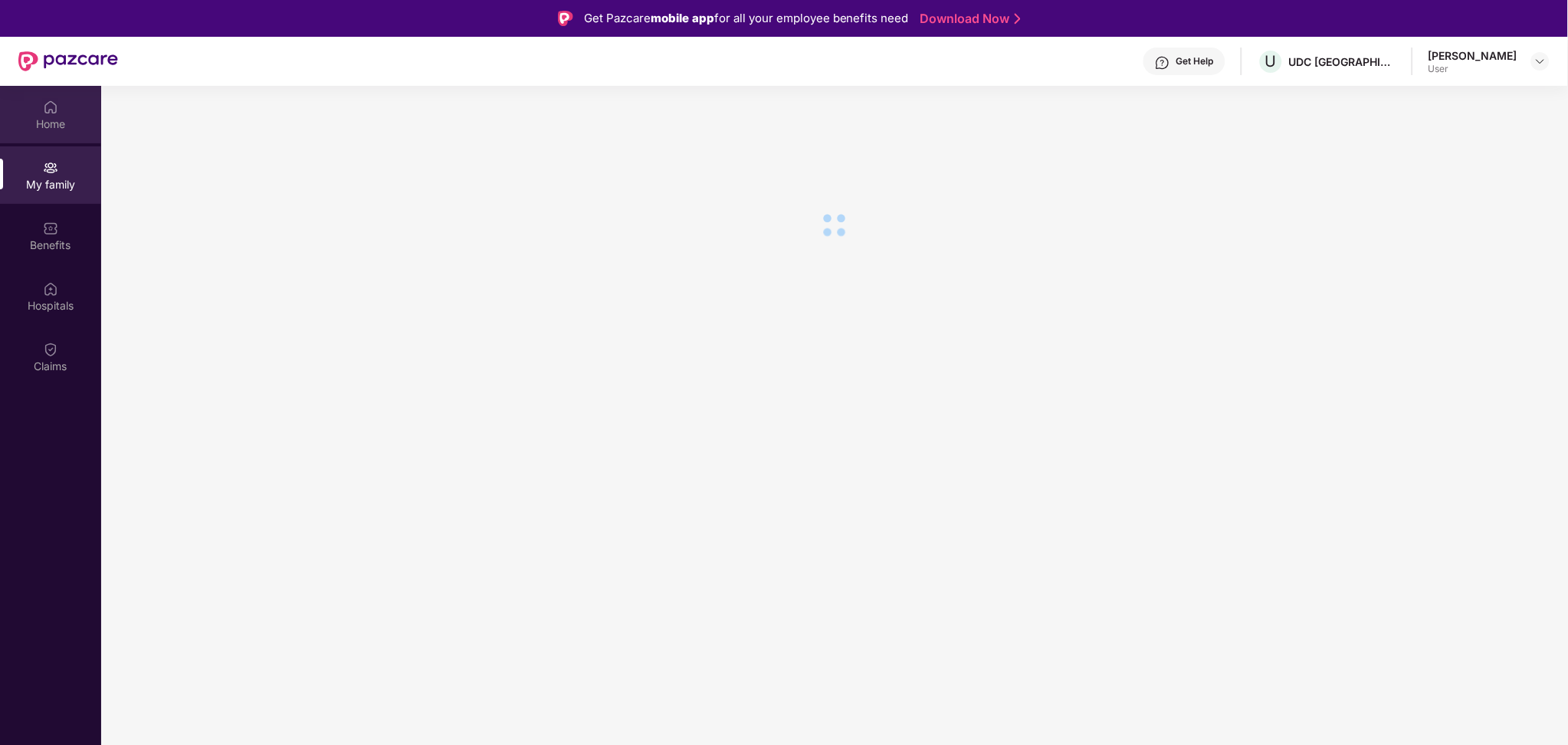
click at [52, 122] on div "Home" at bounding box center [50, 124] width 101 height 15
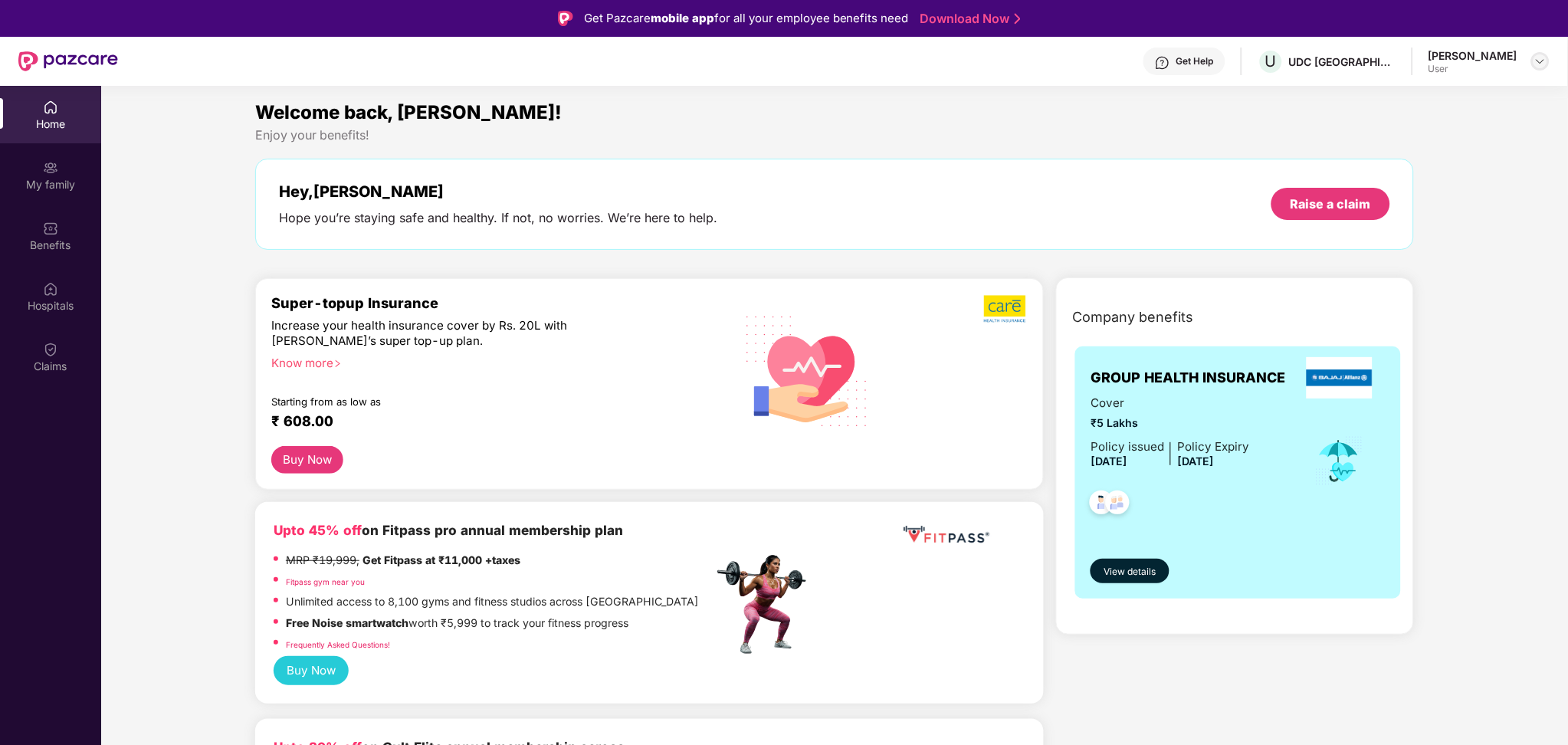
click at [1545, 58] on img at bounding box center [1540, 61] width 12 height 12
click at [1471, 102] on div "Switch to admin view" at bounding box center [1469, 98] width 200 height 30
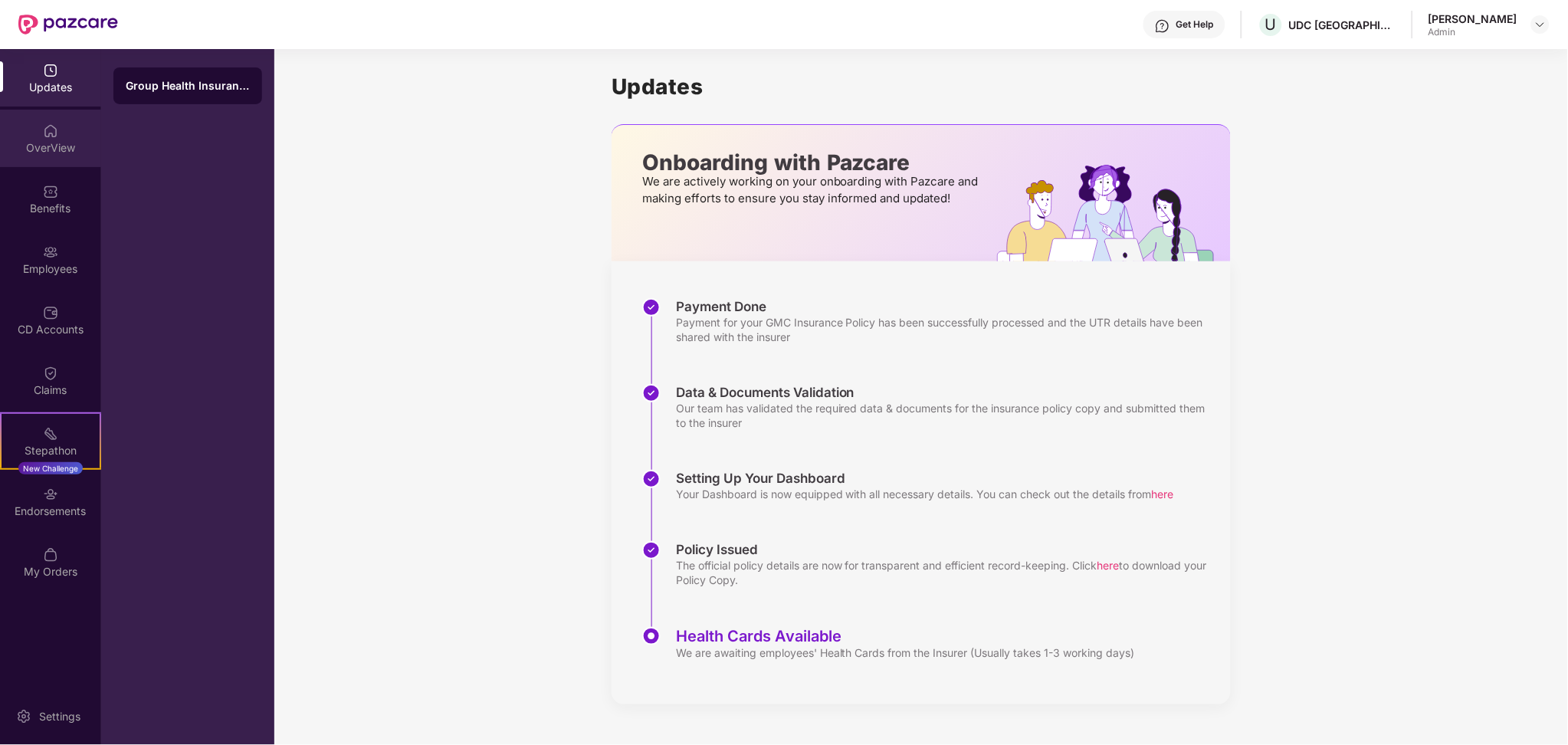
click at [44, 136] on img at bounding box center [50, 130] width 15 height 15
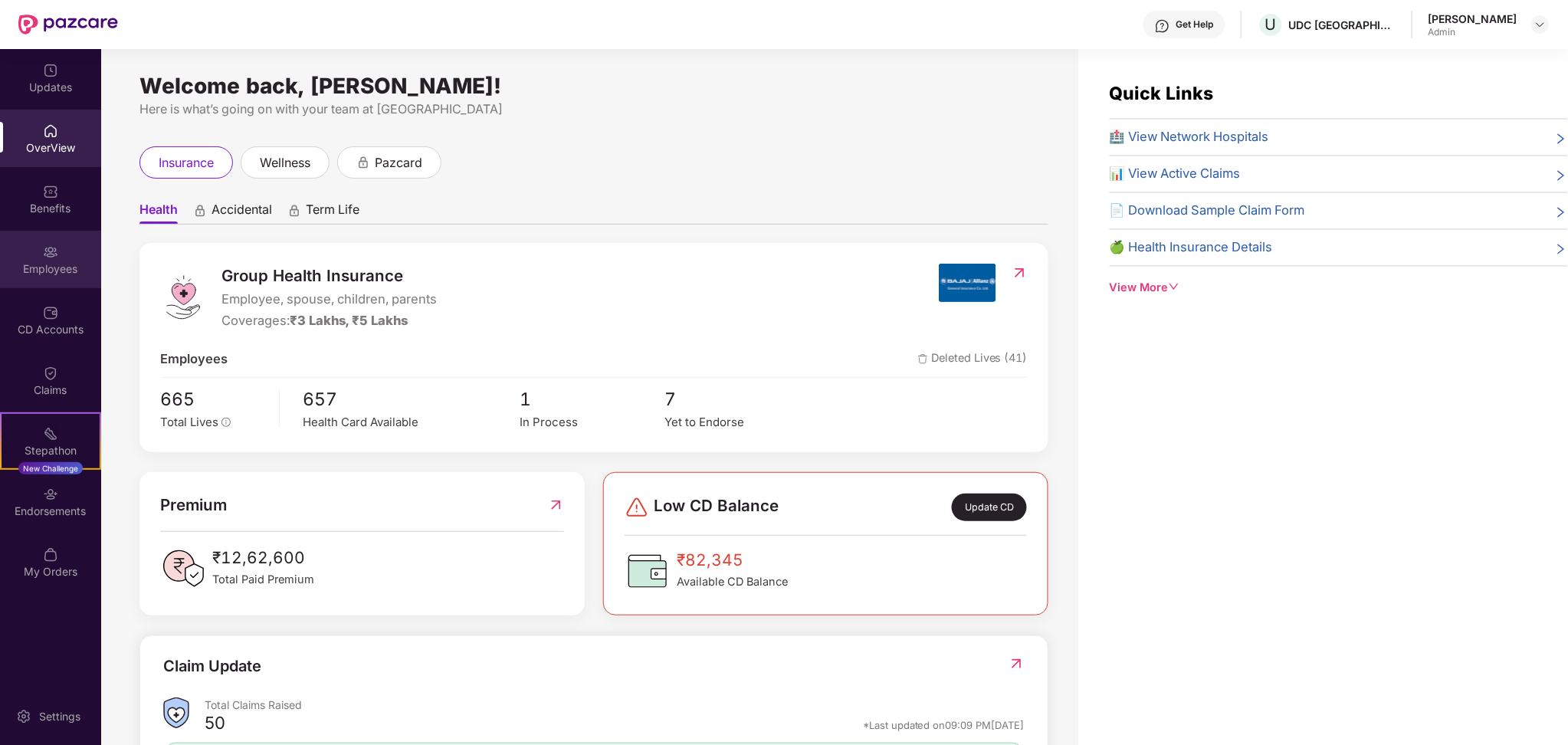
click at [53, 236] on div "Employees" at bounding box center [50, 259] width 101 height 57
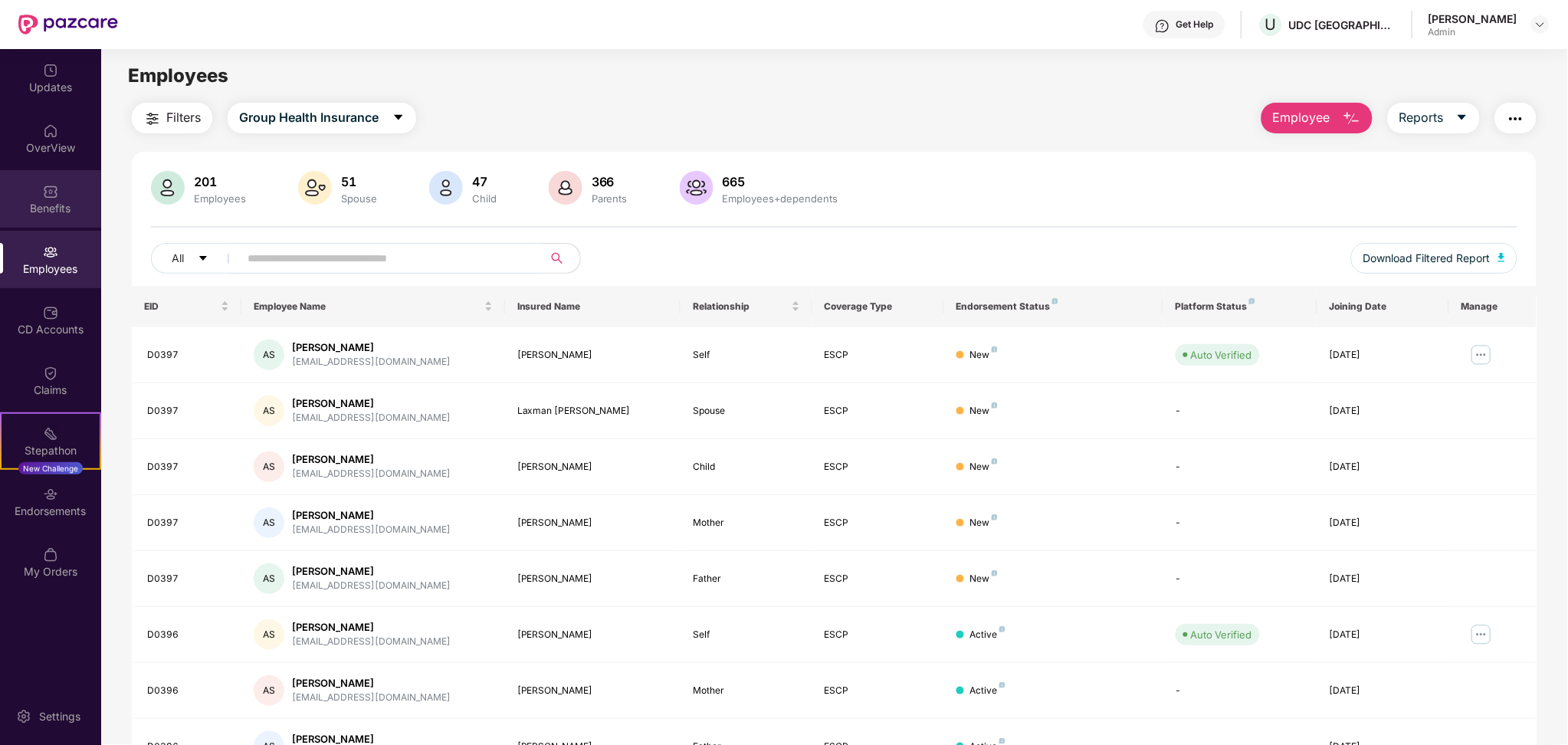
click at [49, 194] on img at bounding box center [50, 191] width 15 height 15
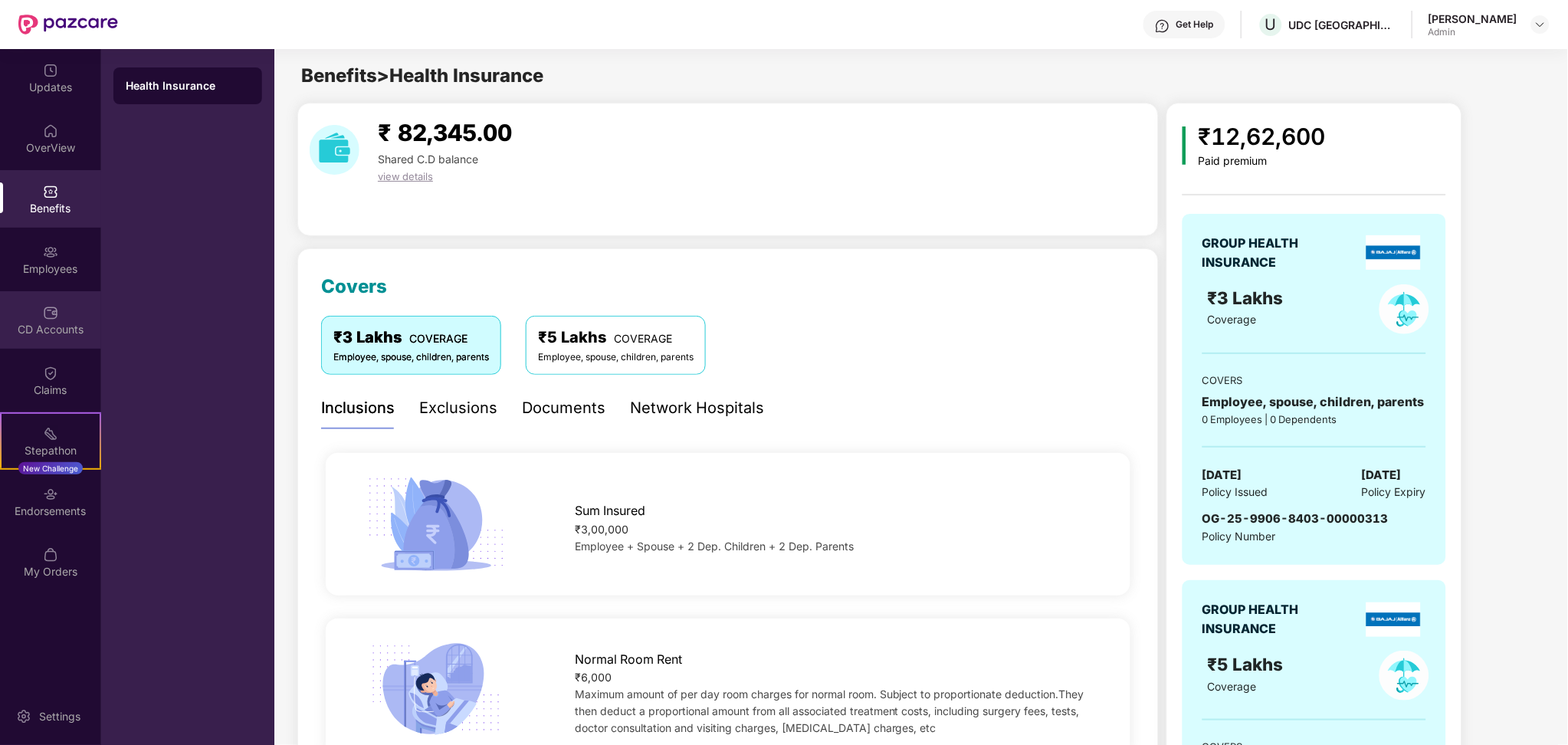
click at [61, 311] on div "CD Accounts" at bounding box center [50, 320] width 101 height 57
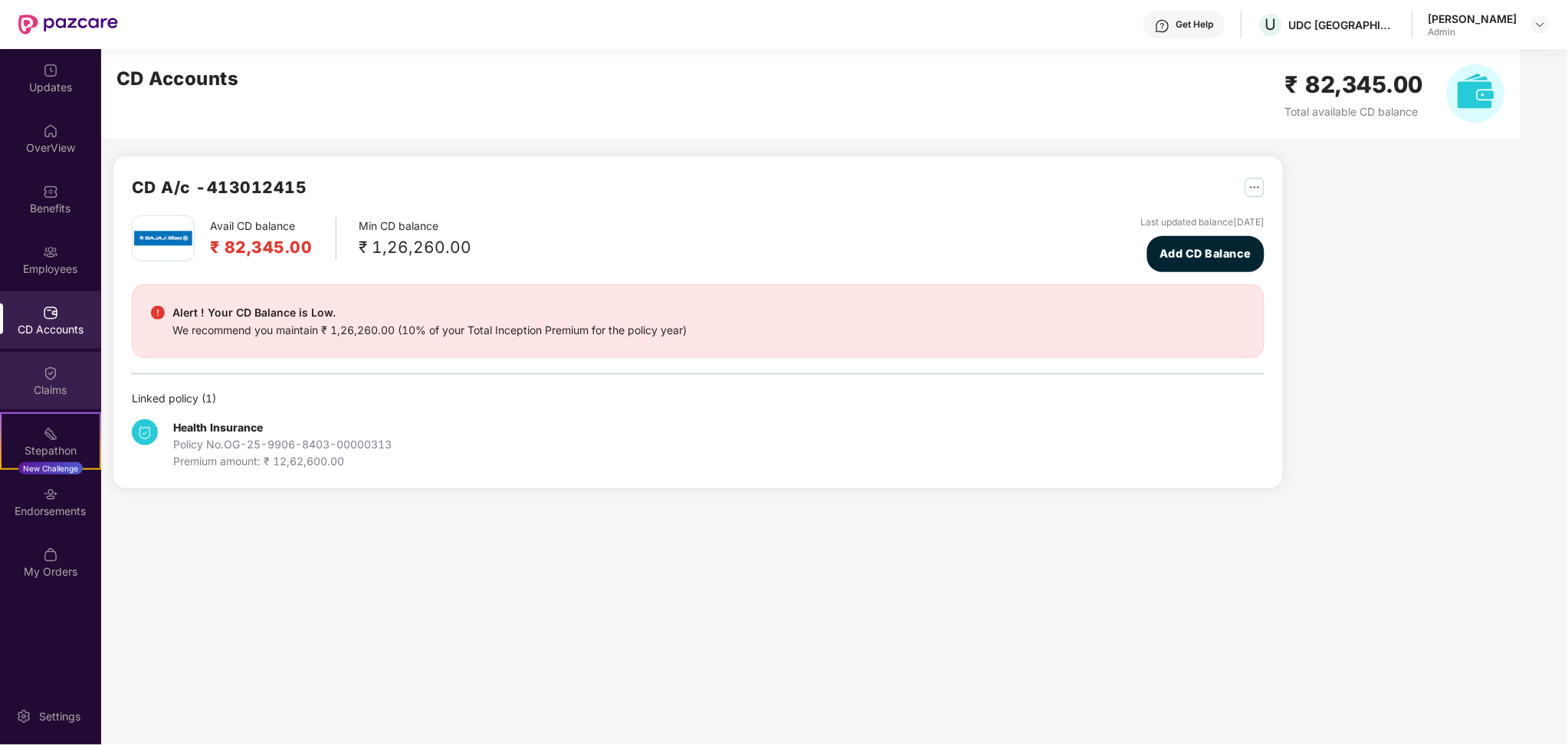
click at [57, 387] on div "Claims" at bounding box center [50, 390] width 101 height 15
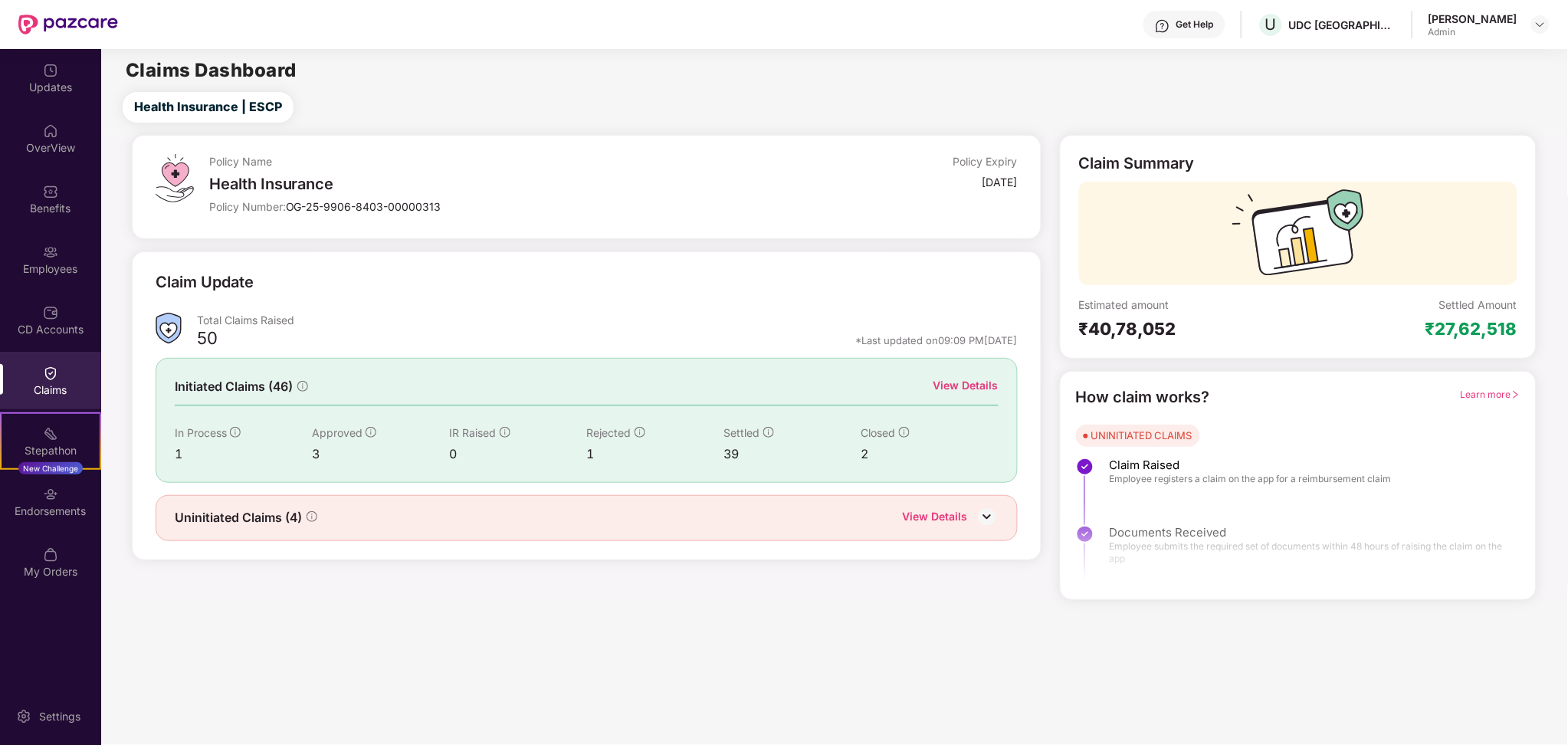
click at [988, 393] on div "View Details" at bounding box center [965, 385] width 65 height 17
